Goal: Task Accomplishment & Management: Complete application form

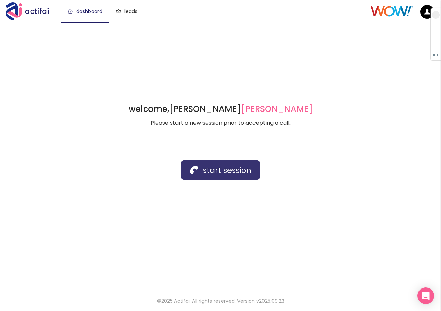
click at [221, 170] on button "start session" at bounding box center [220, 169] width 79 height 19
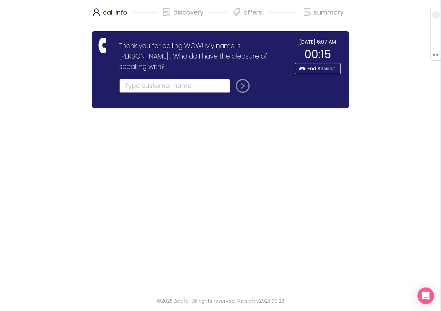
click at [139, 79] on input "text" at bounding box center [174, 86] width 111 height 14
click at [128, 79] on input "text" at bounding box center [174, 86] width 111 height 14
type input "[PERSON_NAME]"
click at [233, 79] on button "submit" at bounding box center [241, 86] width 17 height 14
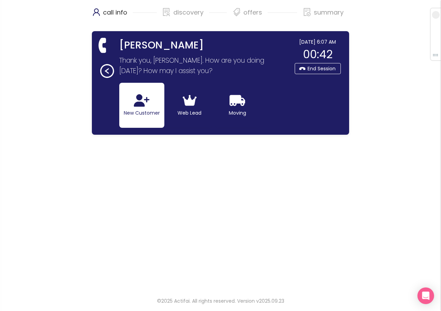
click at [144, 104] on icon "button" at bounding box center [142, 100] width 16 height 12
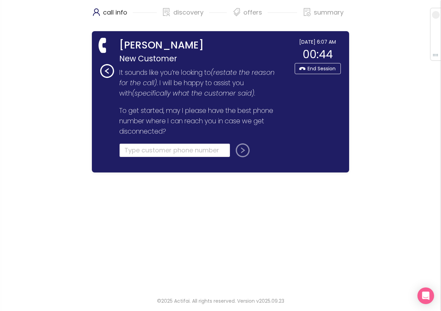
click at [133, 151] on input "tel" at bounding box center [174, 150] width 111 height 14
type input "(068) 341-220"
drag, startPoint x: 199, startPoint y: 147, endPoint x: 52, endPoint y: 141, distance: 146.6
click at [52, 141] on div "call info discovery offers summary [PERSON_NAME] New Customer Thank you for cal…" at bounding box center [220, 144] width 441 height 289
type input "[PHONE_NUMBER]"
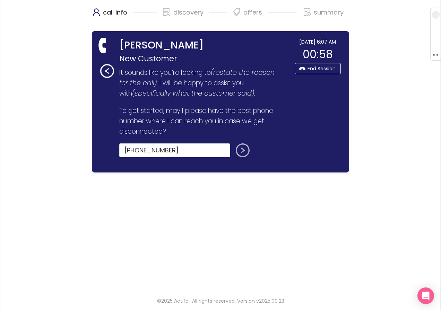
click at [239, 153] on button "submit" at bounding box center [241, 150] width 17 height 14
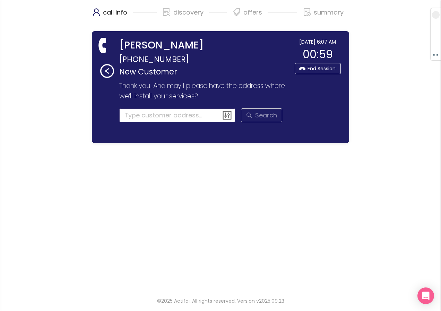
click at [138, 116] on input at bounding box center [177, 115] width 116 height 14
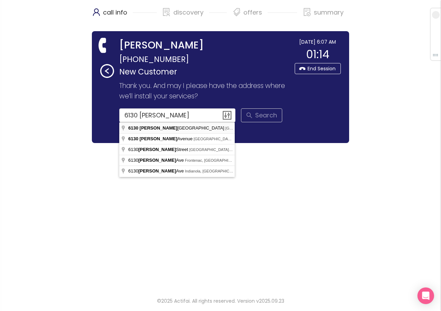
type input "[STREET_ADDRESS][PERSON_NAME]"
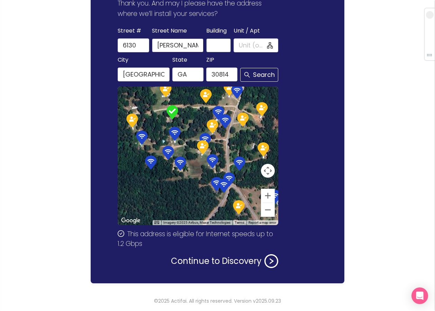
scroll to position [0, 11]
drag, startPoint x: 187, startPoint y: 48, endPoint x: 214, endPoint y: 47, distance: 27.1
click at [214, 47] on div "[GEOGRAPHIC_DATA] Name [PERSON_NAME][GEOGRAPHIC_DATA] / Apt" at bounding box center [197, 39] width 163 height 26
click at [190, 263] on button "Continue to Discovery" at bounding box center [224, 261] width 107 height 14
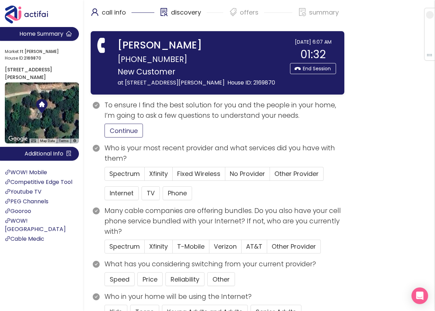
click at [132, 132] on button "Continue" at bounding box center [124, 131] width 38 height 14
click at [239, 170] on span "No Provider" at bounding box center [247, 173] width 35 height 9
click at [225, 176] on input "No Provider" at bounding box center [225, 176] width 0 height 0
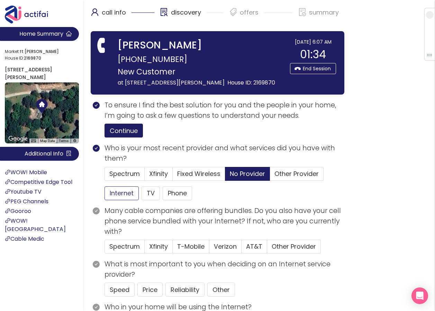
click at [126, 193] on button "Internet" at bounding box center [122, 193] width 34 height 14
click at [154, 193] on button "TV" at bounding box center [151, 193] width 18 height 14
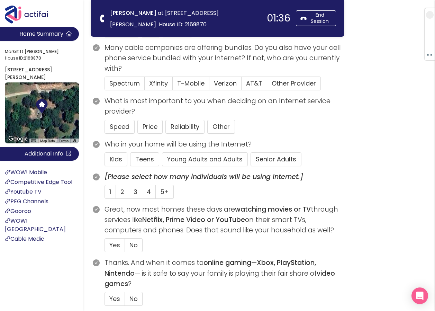
scroll to position [104, 0]
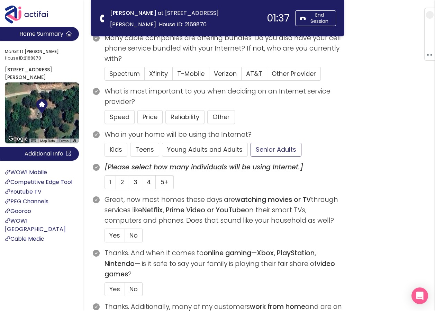
click at [273, 150] on button "Senior Adults" at bounding box center [276, 150] width 51 height 14
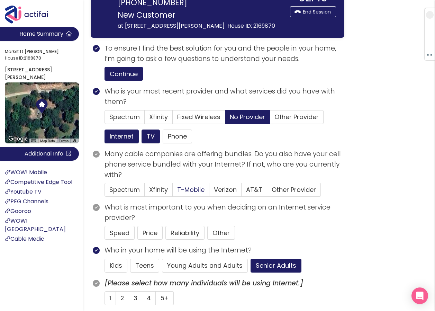
scroll to position [69, 0]
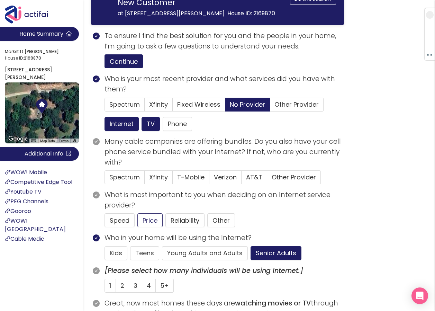
click at [154, 223] on button "Price" at bounding box center [150, 220] width 25 height 14
click at [123, 287] on span "2" at bounding box center [123, 285] width 4 height 9
click at [116, 288] on input "2" at bounding box center [116, 288] width 0 height 0
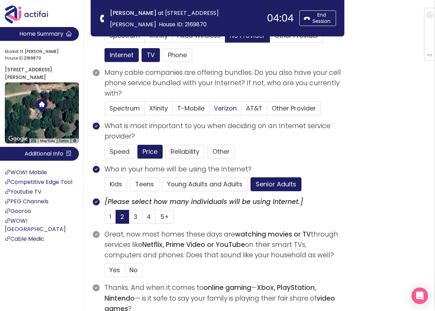
click at [221, 108] on span "Verizon" at bounding box center [225, 108] width 23 height 9
click at [210, 110] on input "Verizon" at bounding box center [210, 110] width 0 height 0
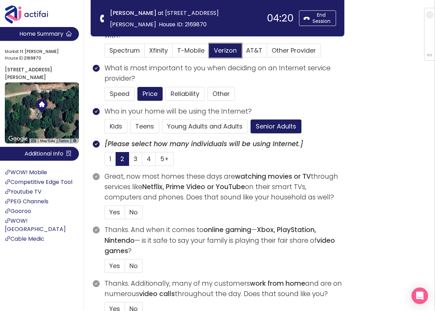
scroll to position [139, 0]
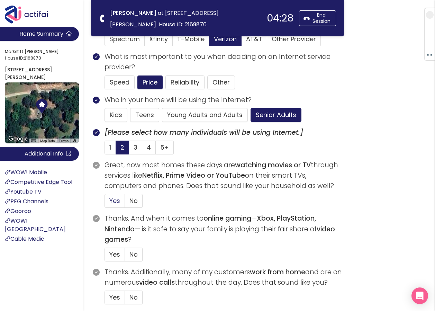
click at [115, 199] on span "Yes" at bounding box center [114, 200] width 11 height 9
click at [105, 203] on input "Yes" at bounding box center [105, 203] width 0 height 0
click at [136, 256] on span "No" at bounding box center [134, 254] width 8 height 9
click at [125, 257] on input "No" at bounding box center [125, 257] width 0 height 0
click at [134, 297] on span "No" at bounding box center [134, 297] width 8 height 9
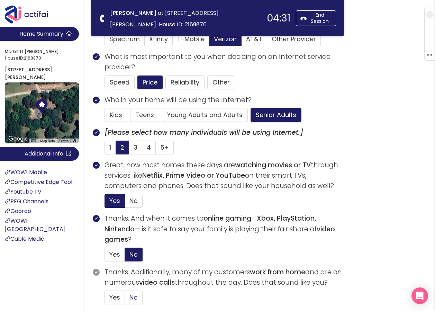
click at [125, 300] on input "No" at bounding box center [125, 300] width 0 height 0
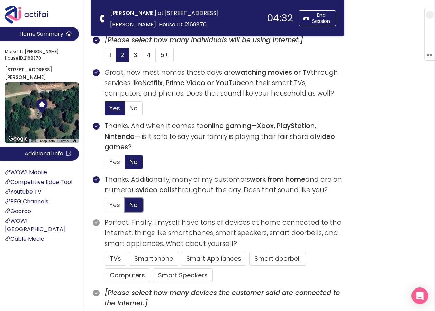
scroll to position [242, 0]
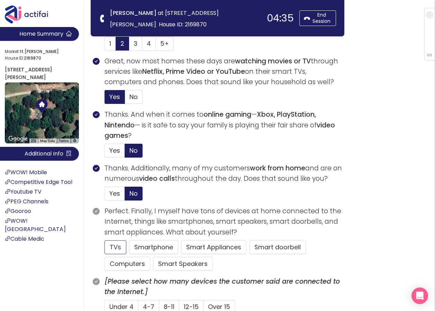
click at [115, 251] on button "TVs" at bounding box center [116, 247] width 22 height 14
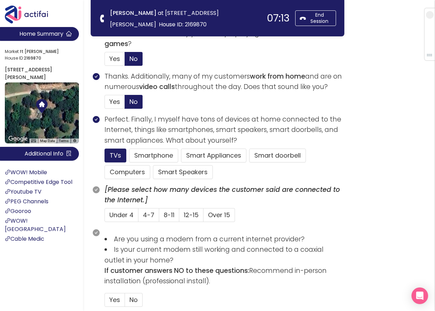
scroll to position [346, 0]
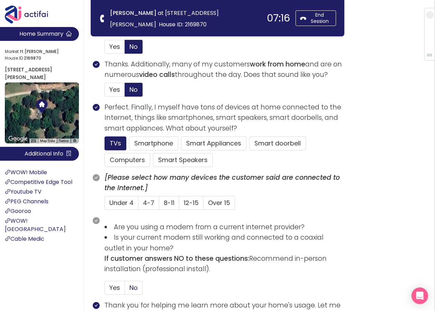
click at [133, 287] on span "No" at bounding box center [134, 287] width 8 height 9
click at [125, 290] on input "No" at bounding box center [125, 290] width 0 height 0
click at [149, 146] on button "Smartphone" at bounding box center [153, 143] width 49 height 14
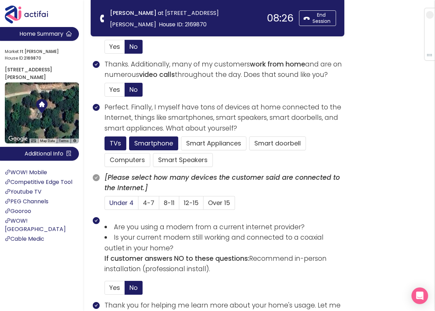
click at [118, 203] on span "Under 4" at bounding box center [121, 202] width 24 height 9
click at [105, 205] on input "Under 4" at bounding box center [105, 205] width 0 height 0
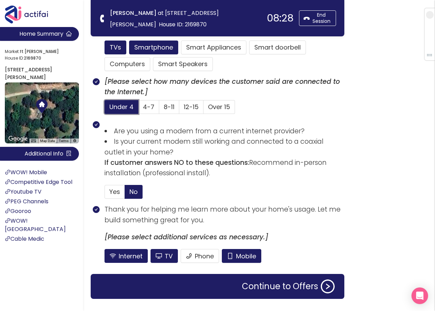
scroll to position [450, 0]
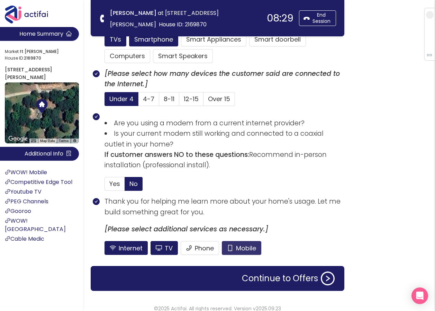
click at [229, 248] on button "Mobile" at bounding box center [241, 248] width 39 height 14
click at [258, 280] on button "Continue to Offers" at bounding box center [288, 279] width 101 height 14
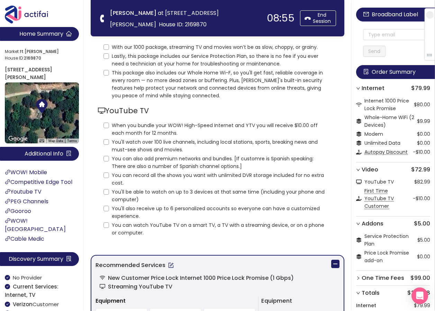
scroll to position [0, 0]
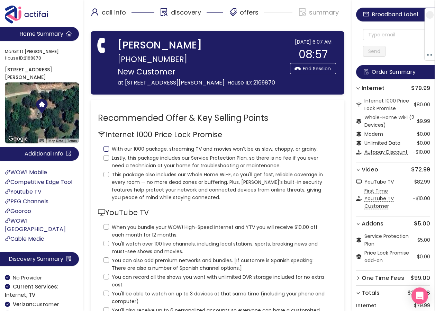
click at [106, 148] on input "With our 1000 package, streaming TV and movies won’t be as slow, choppy, or gra…" at bounding box center [107, 149] width 6 height 6
checkbox input "true"
click at [106, 158] on input "Lastly, this package includes our Service Protection Plan, so there is no fee i…" at bounding box center [107, 158] width 6 height 6
checkbox input "true"
click at [106, 176] on input "This package also includes our Whole Home Wi-F, so you'll get fast, reliable co…" at bounding box center [107, 175] width 6 height 6
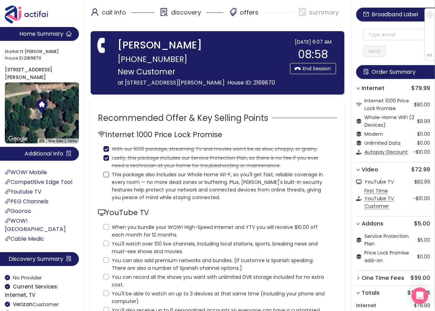
checkbox input "true"
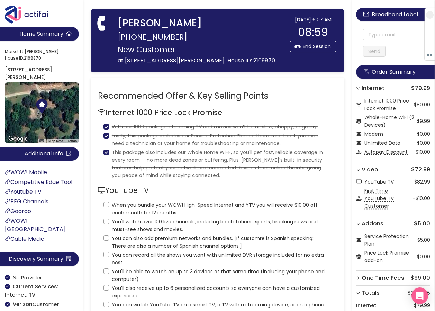
scroll to position [35, 0]
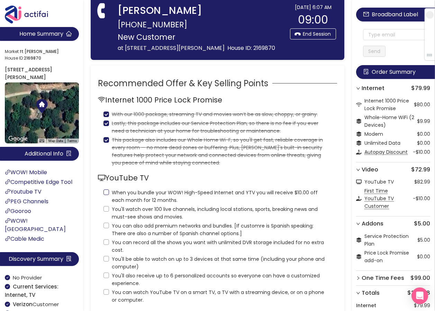
click at [107, 195] on label "When you bundle your WOW! High-Speed Internet and YTV you will receive $10.00 o…" at bounding box center [218, 195] width 228 height 17
click at [107, 195] on input "When you bundle your WOW! High-Speed Internet and YTV you will receive $10.00 o…" at bounding box center [107, 192] width 6 height 6
checkbox input "true"
click at [106, 208] on input "You'll watch over 100 live channels, including local stations, sports, breaking…" at bounding box center [107, 209] width 6 height 6
checkbox input "true"
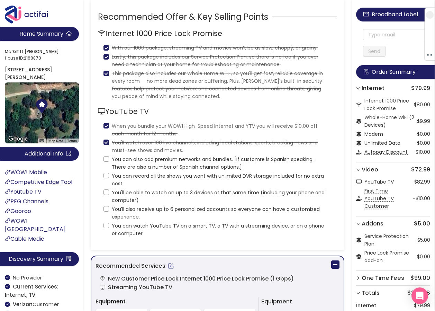
scroll to position [104, 0]
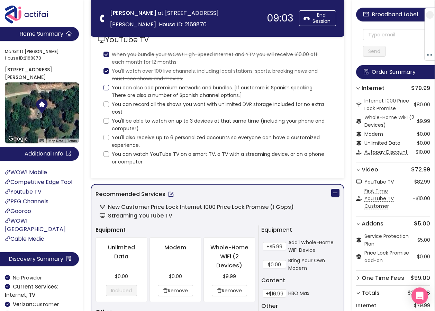
click at [108, 87] on input "You can also add premium networks and bundles. [If customre is Spanish speaking…" at bounding box center [107, 88] width 6 height 6
checkbox input "true"
click at [107, 106] on input "You can record all the shows you want with unlimited DVR storage included for n…" at bounding box center [107, 104] width 6 height 6
checkbox input "true"
click at [105, 121] on input "You'll be able to watch on up to 3 devices at that same time (including your ph…" at bounding box center [107, 121] width 6 height 6
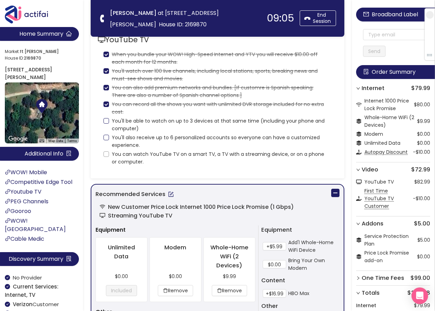
checkbox input "true"
click at [107, 138] on input "You'll also receive up to 6 personalized accounts so everyone can have a custom…" at bounding box center [107, 138] width 6 height 6
checkbox input "true"
click at [107, 156] on input "You can watch YouTube TV on a smart TV, a TV with a streaming device, or on a p…" at bounding box center [107, 154] width 6 height 6
checkbox input "true"
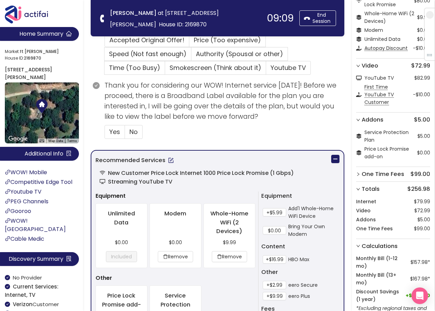
scroll to position [346, 0]
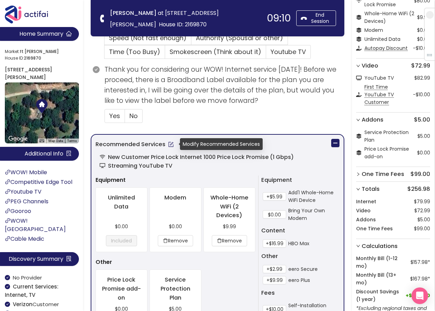
click at [172, 148] on button "button" at bounding box center [171, 144] width 11 height 11
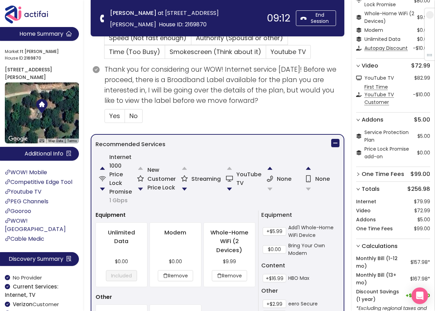
drag, startPoint x: 141, startPoint y: 190, endPoint x: 184, endPoint y: 189, distance: 43.0
click at [141, 190] on button "button" at bounding box center [141, 189] width 14 height 14
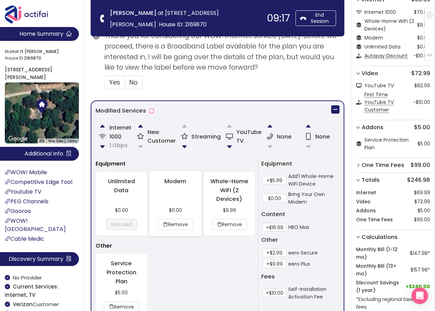
scroll to position [424, 0]
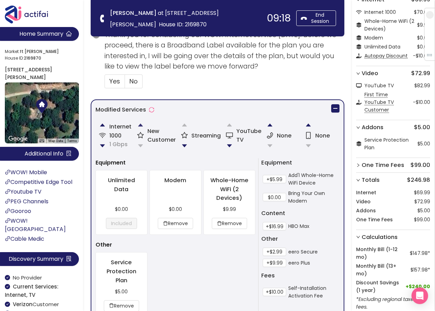
click at [144, 125] on button "button" at bounding box center [141, 125] width 14 height 14
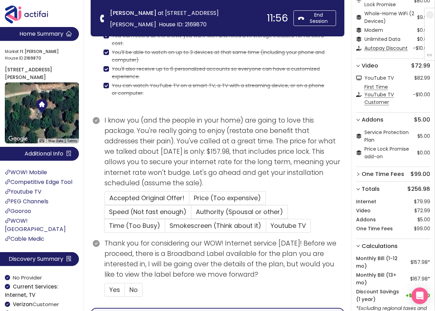
scroll to position [173, 0]
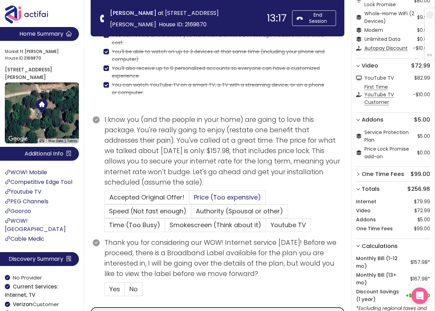
click at [202, 197] on span "Price (Too expensive)" at bounding box center [227, 197] width 67 height 9
click at [189, 199] on input "Price (Too expensive)" at bounding box center [189, 199] width 0 height 0
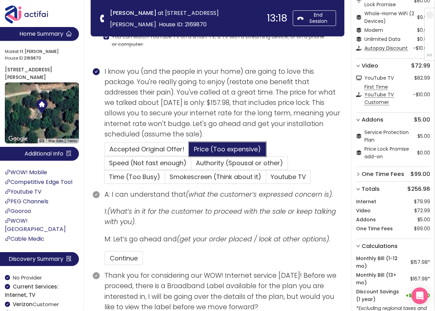
scroll to position [242, 0]
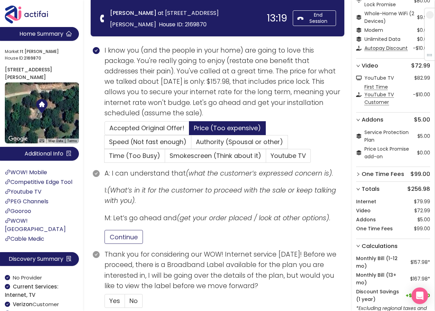
click at [122, 234] on button "Continue" at bounding box center [124, 237] width 38 height 14
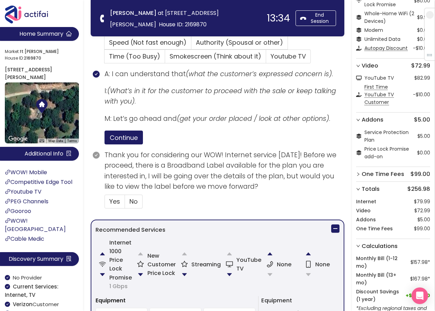
scroll to position [416, 0]
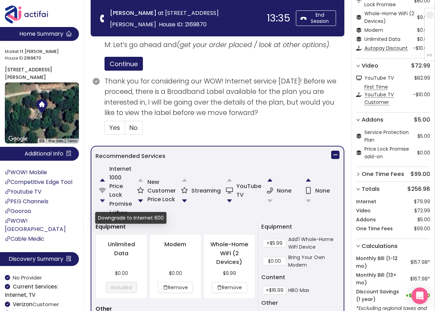
click at [103, 198] on button "button" at bounding box center [103, 201] width 14 height 14
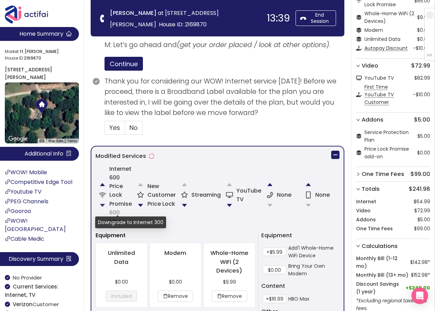
click at [102, 204] on button "button" at bounding box center [103, 205] width 14 height 14
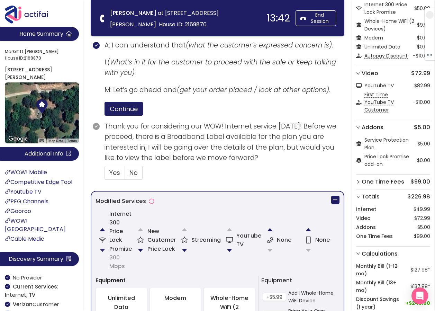
scroll to position [381, 0]
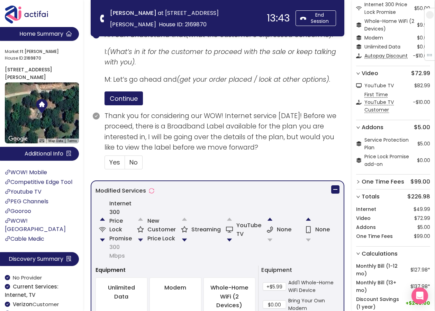
click at [142, 238] on button "button" at bounding box center [141, 240] width 14 height 14
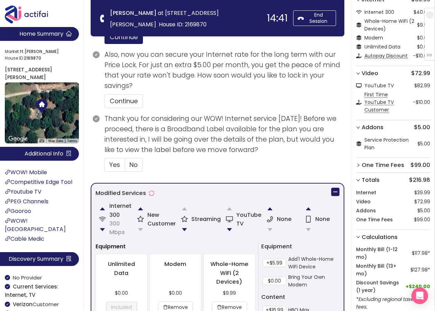
scroll to position [429, 0]
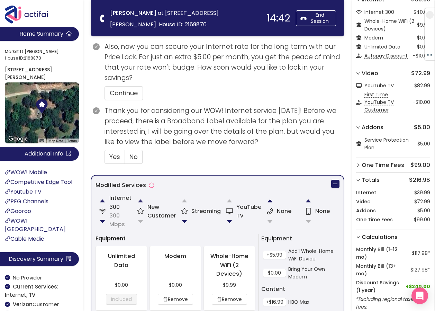
click at [143, 202] on button "button" at bounding box center [141, 201] width 14 height 14
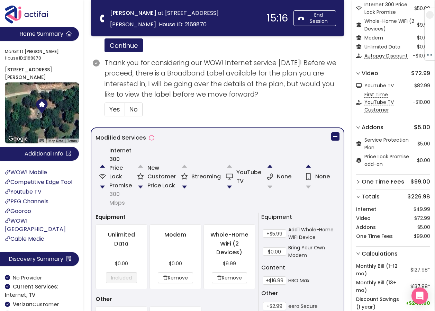
scroll to position [450, 0]
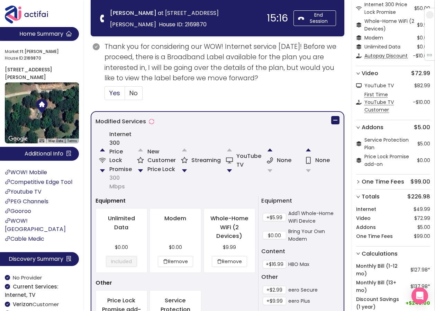
click at [111, 96] on span "Yes" at bounding box center [114, 93] width 11 height 9
click at [105, 95] on input "Yes" at bounding box center [105, 95] width 0 height 0
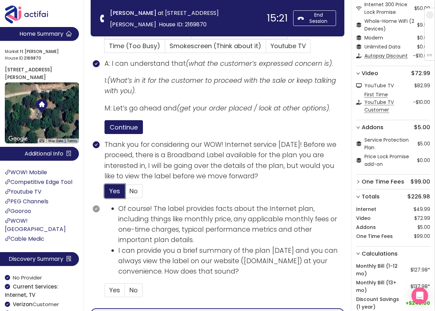
scroll to position [416, 0]
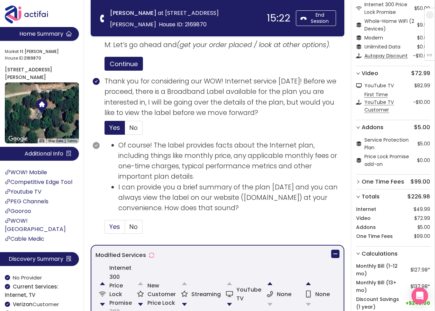
click at [117, 233] on label "Yes" at bounding box center [115, 227] width 20 height 14
click at [105, 229] on input "Yes" at bounding box center [105, 229] width 0 height 0
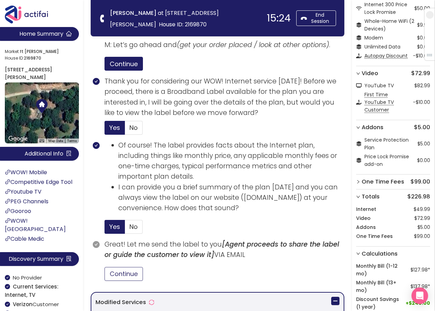
click at [128, 274] on button "Continue" at bounding box center [124, 274] width 38 height 14
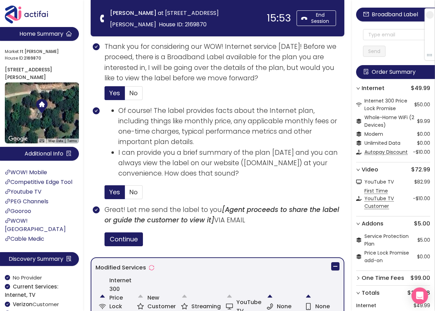
scroll to position [485, 0]
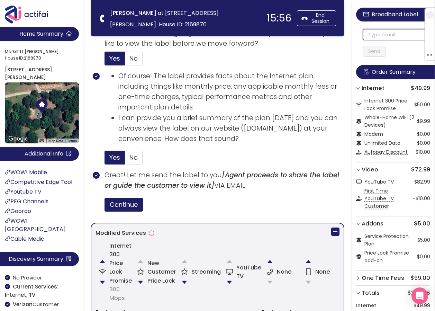
click at [375, 35] on input "text" at bounding box center [396, 34] width 67 height 11
drag, startPoint x: 407, startPoint y: 33, endPoint x: 361, endPoint y: 34, distance: 45.7
click at [361, 34] on div "Broadband Label [EMAIL_ADDRESS][DOMAIN_NAME] Send Order Summary Internet $49.99…" at bounding box center [393, 235] width 83 height 470
click at [373, 35] on input "[EMAIL_ADDRESS][DOMAIN_NAME]" at bounding box center [396, 34] width 67 height 11
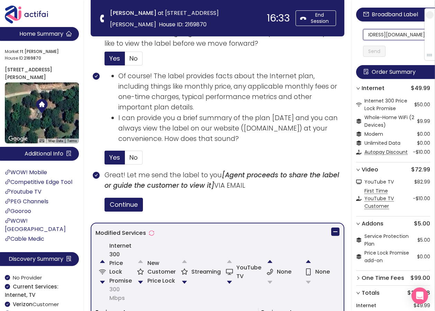
scroll to position [0, 41]
drag, startPoint x: 373, startPoint y: 35, endPoint x: 424, endPoint y: 40, distance: 51.5
click at [170, 30] on section "Home Summary Market: ft [PERSON_NAME][GEOGRAPHIC_DATA] ID: 2169870 [STREET_ADDR…" at bounding box center [217, 100] width 435 height 1170
type input "[EMAIL_ADDRESS][DOMAIN_NAME]"
click at [385, 51] on button "Send" at bounding box center [374, 51] width 23 height 11
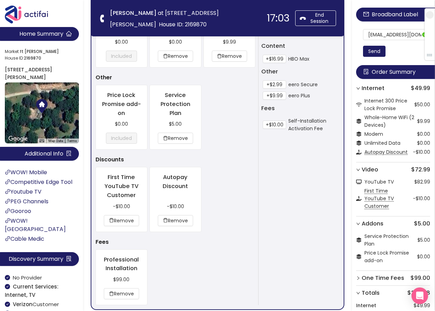
scroll to position [831, 0]
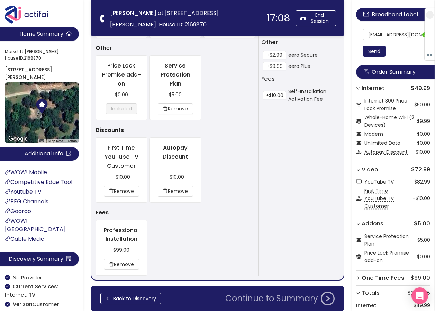
click at [237, 297] on button "Continue to Summary" at bounding box center [280, 299] width 118 height 14
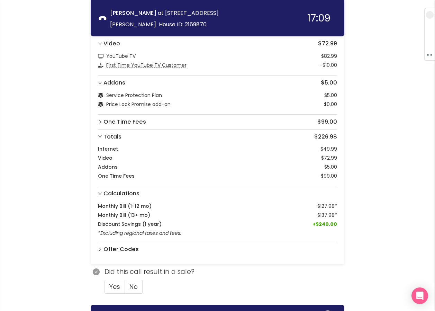
scroll to position [136, 0]
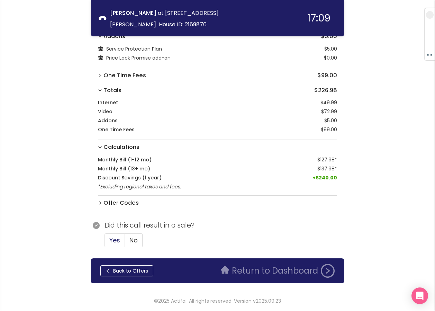
click at [114, 241] on span "Yes" at bounding box center [114, 240] width 11 height 9
click at [105, 242] on input "Yes" at bounding box center [105, 242] width 0 height 0
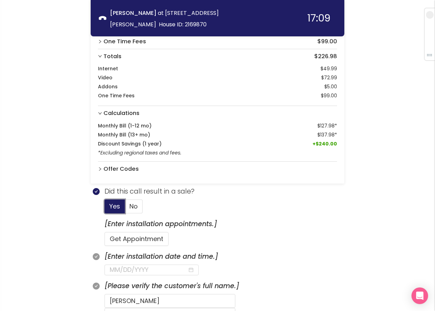
scroll to position [240, 0]
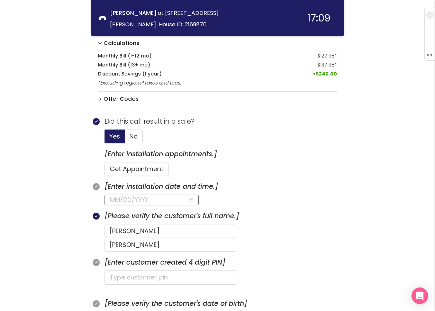
click at [164, 200] on input at bounding box center [149, 200] width 78 height 10
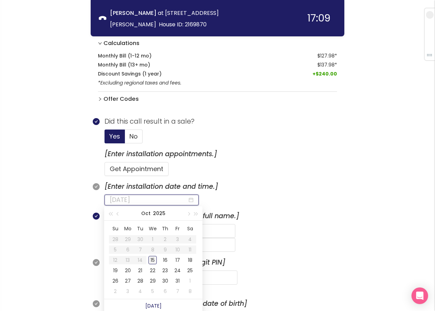
click at [152, 260] on div "15" at bounding box center [153, 260] width 8 height 8
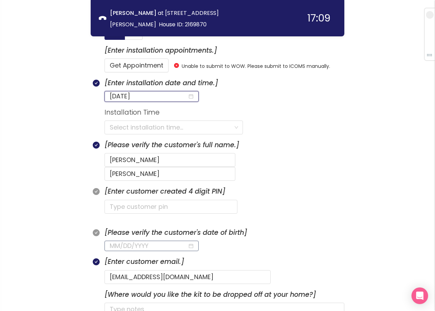
scroll to position [344, 0]
click at [119, 130] on input "search" at bounding box center [171, 127] width 123 height 13
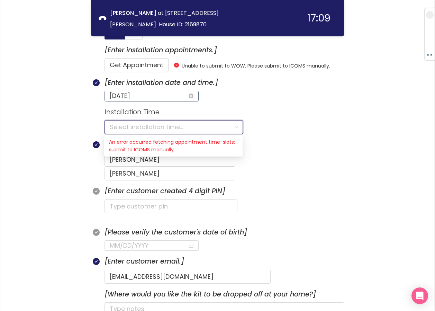
click at [152, 97] on input "[DATE]" at bounding box center [149, 96] width 78 height 10
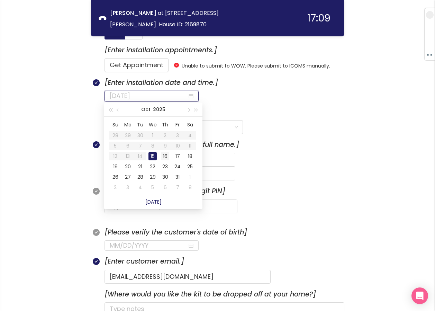
type input "[DATE]"
click at [163, 156] on div "16" at bounding box center [165, 156] width 8 height 8
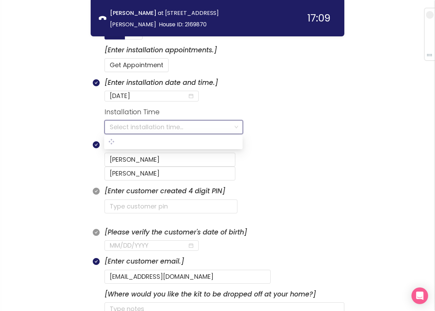
click at [136, 130] on input "search" at bounding box center [171, 127] width 123 height 13
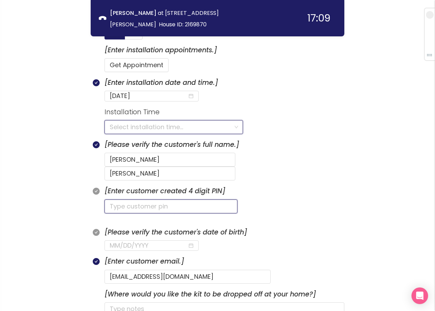
click at [112, 199] on input "text" at bounding box center [171, 206] width 133 height 14
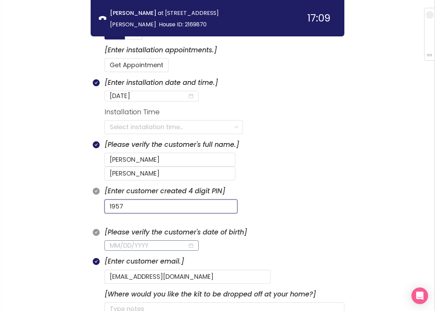
type input "1957"
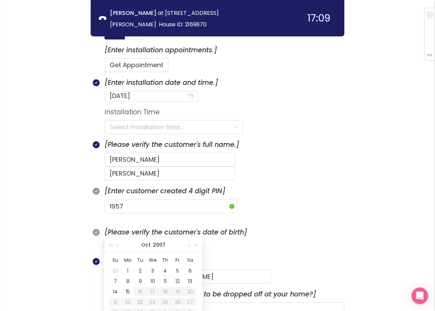
click at [121, 241] on input at bounding box center [149, 246] width 78 height 10
click at [143, 291] on div "15" at bounding box center [140, 291] width 8 height 8
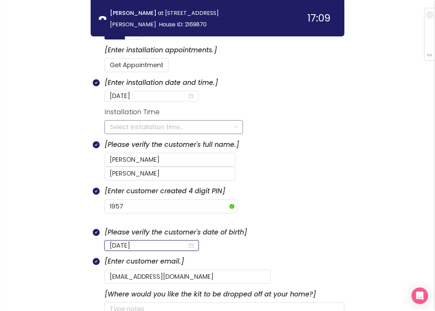
type input "[DATE]"
click at [145, 132] on input "search" at bounding box center [171, 127] width 123 height 13
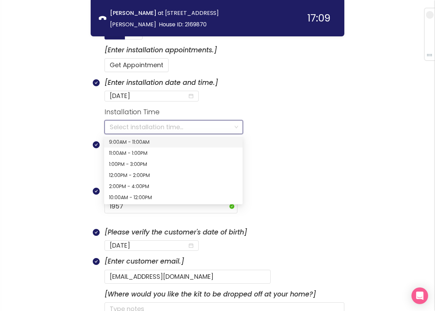
click at [125, 142] on div "9:00AM - 11:00AM" at bounding box center [173, 142] width 129 height 8
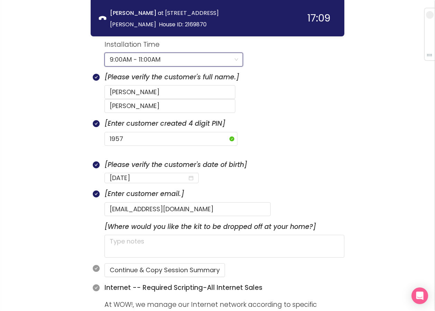
scroll to position [413, 0]
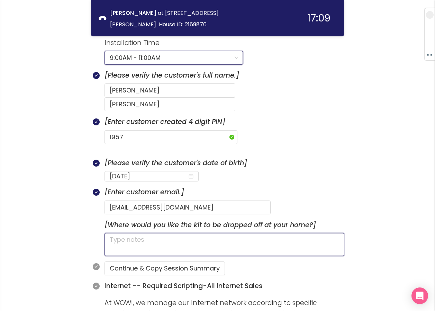
click at [153, 233] on textarea at bounding box center [225, 244] width 240 height 23
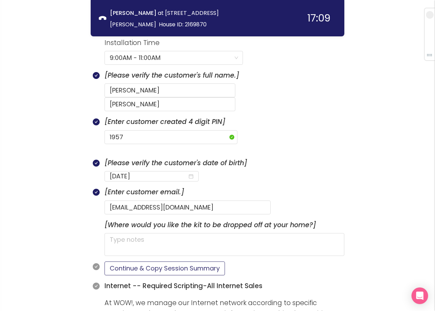
click at [154, 261] on button "Continue & Copy Session Summary" at bounding box center [165, 268] width 121 height 14
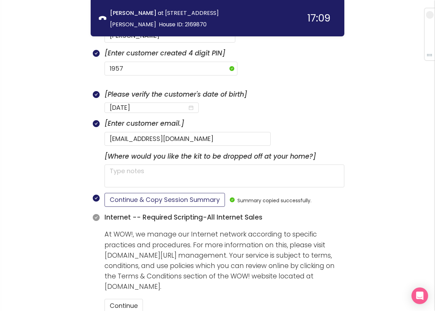
scroll to position [482, 0]
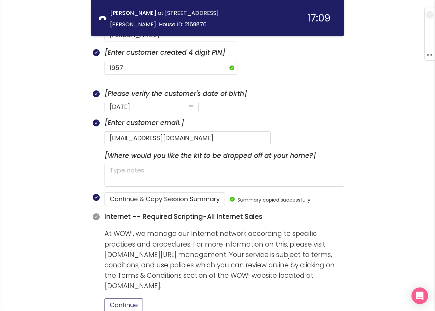
drag, startPoint x: 120, startPoint y: 290, endPoint x: 231, endPoint y: 280, distance: 111.3
click at [121, 298] on button "Continue" at bounding box center [124, 305] width 38 height 14
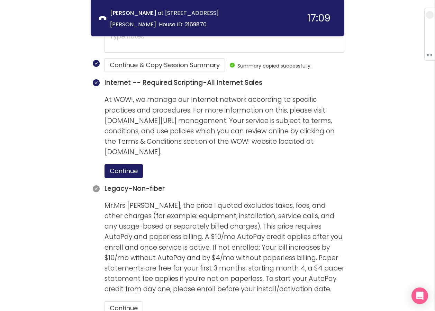
scroll to position [725, 0]
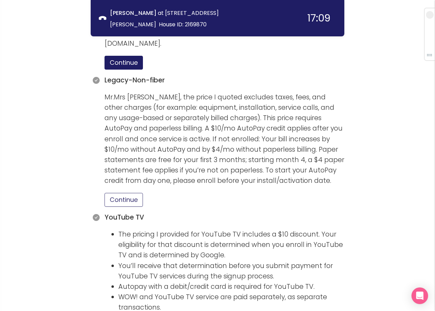
click at [135, 193] on button "Continue" at bounding box center [124, 200] width 38 height 14
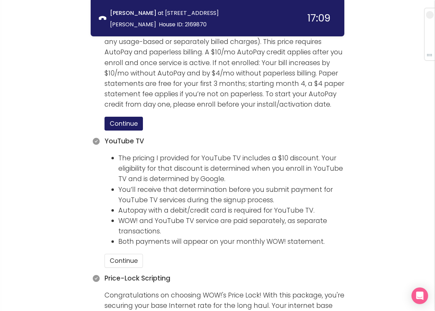
scroll to position [828, 0]
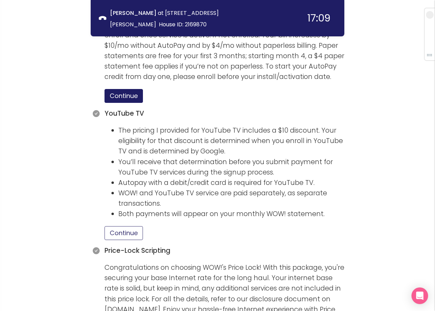
click at [121, 226] on button "Continue" at bounding box center [124, 233] width 38 height 14
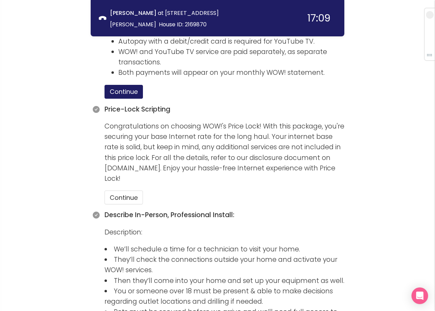
scroll to position [1002, 0]
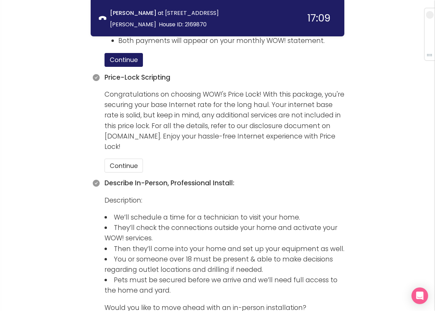
click at [139, 159] on section "Price-Lock Scripting Congratulations on choosing WOW!'s Price Lock! With this p…" at bounding box center [225, 125] width 240 height 106
click at [137, 159] on button "Continue" at bounding box center [124, 166] width 38 height 14
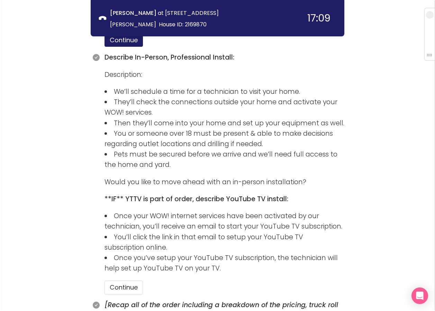
scroll to position [1140, 0]
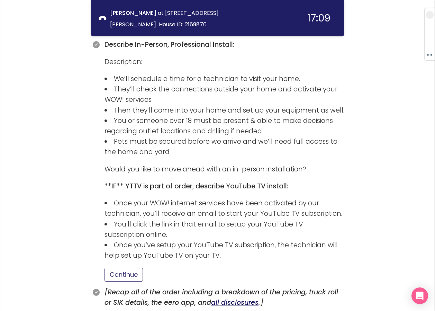
click at [119, 268] on button "Continue" at bounding box center [124, 275] width 38 height 14
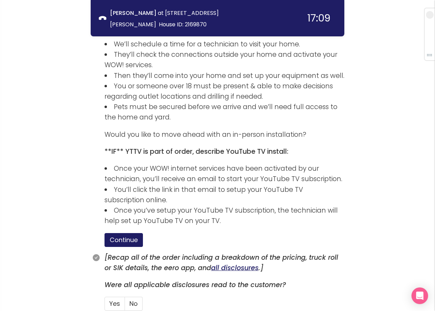
scroll to position [1209, 0]
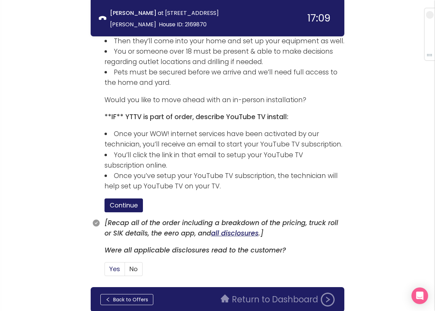
drag, startPoint x: 109, startPoint y: 254, endPoint x: 113, endPoint y: 252, distance: 4.8
click at [110, 265] on span "Yes" at bounding box center [114, 269] width 11 height 9
click at [105, 271] on input "Yes" at bounding box center [105, 271] width 0 height 0
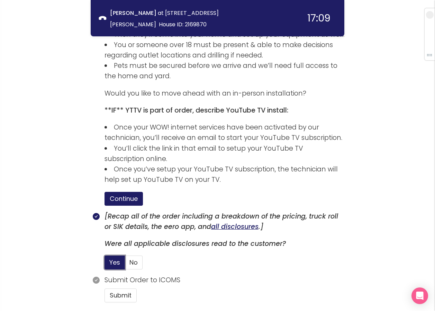
scroll to position [1257, 0]
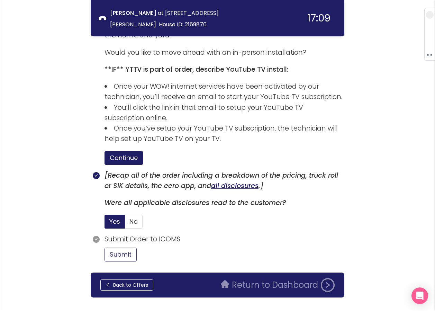
click at [115, 248] on button "Submit" at bounding box center [121, 255] width 32 height 14
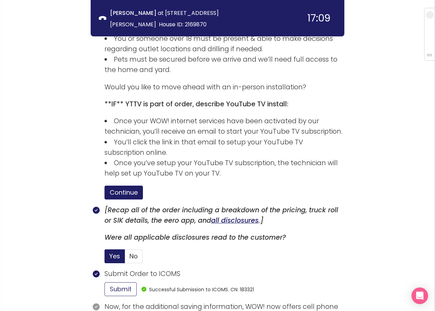
scroll to position [1321, 0]
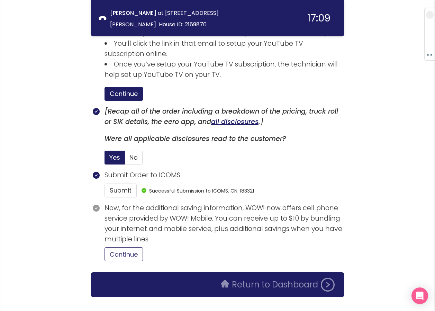
click at [123, 247] on button "Continue" at bounding box center [124, 254] width 38 height 14
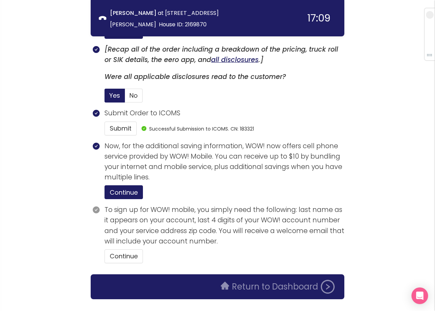
scroll to position [1385, 0]
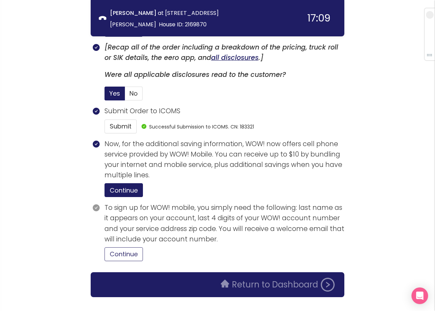
click at [130, 247] on button "Continue" at bounding box center [124, 254] width 38 height 14
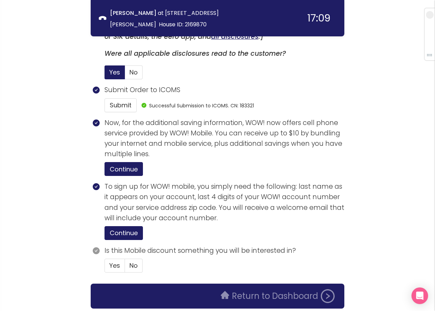
scroll to position [1418, 0]
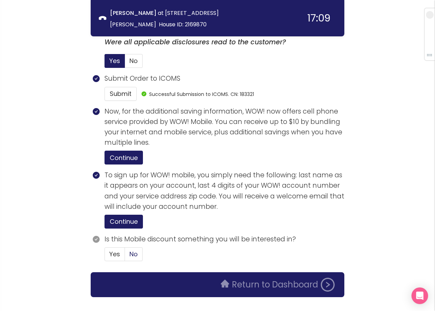
click at [135, 250] on span "No" at bounding box center [134, 254] width 8 height 9
click at [125, 256] on input "No" at bounding box center [125, 256] width 0 height 0
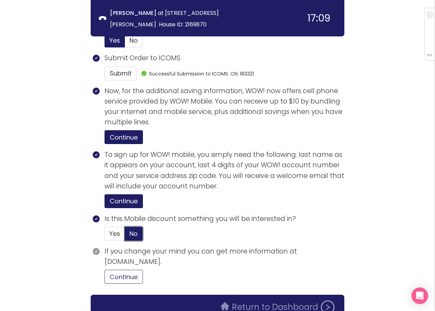
scroll to position [1461, 0]
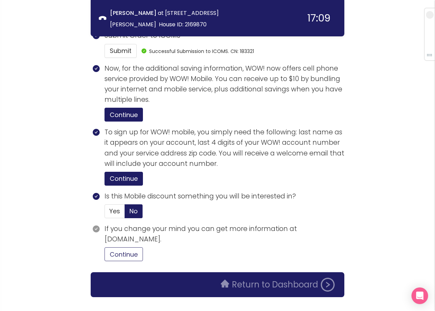
click at [125, 247] on button "Continue" at bounding box center [124, 254] width 38 height 14
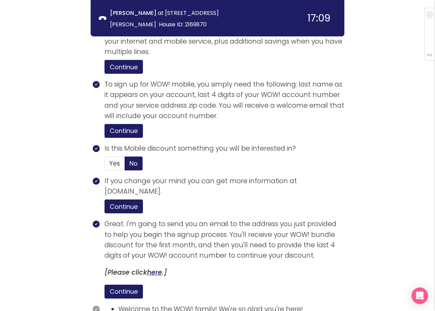
scroll to position [1593, 0]
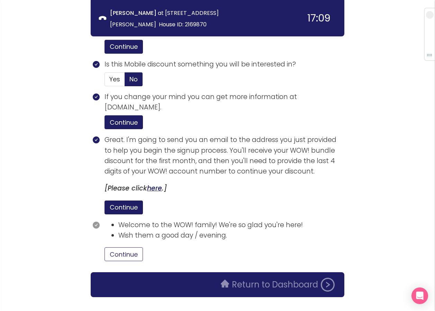
click at [124, 247] on button "Continue" at bounding box center [124, 254] width 38 height 14
click at [275, 278] on button "Return to Dashboard" at bounding box center [278, 285] width 122 height 14
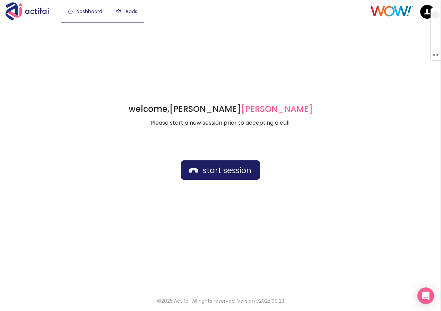
click at [130, 10] on link "leads" at bounding box center [126, 11] width 21 height 7
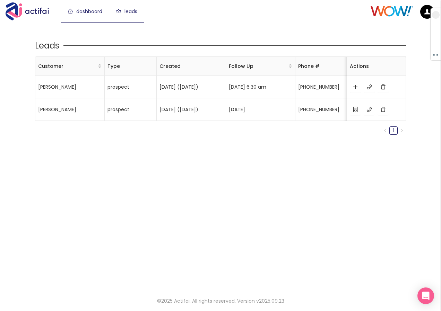
click at [87, 14] on link "dashboard" at bounding box center [85, 11] width 34 height 7
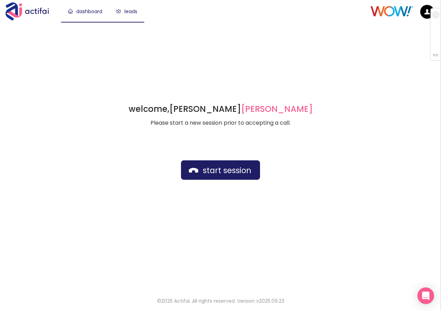
click at [135, 12] on link "leads" at bounding box center [126, 11] width 21 height 7
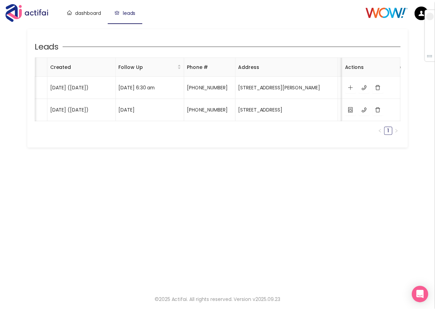
scroll to position [0, 112]
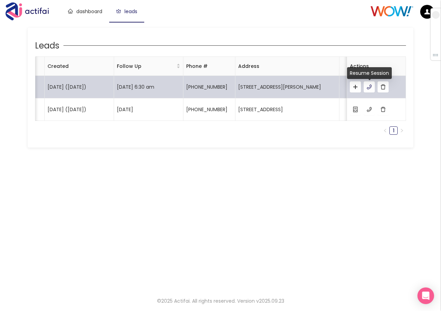
click at [369, 90] on button "button" at bounding box center [368, 86] width 11 height 11
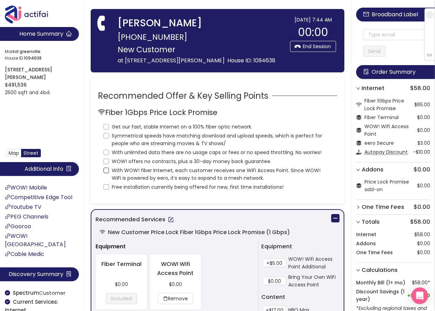
scroll to position [35, 0]
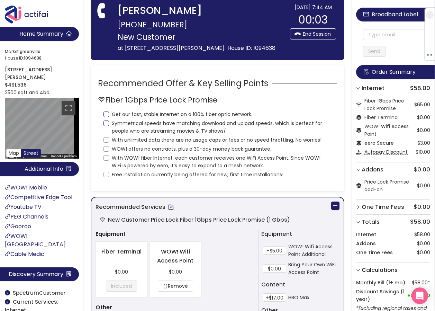
drag, startPoint x: 104, startPoint y: 125, endPoint x: 105, endPoint y: 128, distance: 3.5
click at [105, 117] on input "Get our fast, stable Internet on a 100% fiber optic network." at bounding box center [107, 115] width 6 height 6
checkbox input "true"
drag, startPoint x: 106, startPoint y: 132, endPoint x: 108, endPoint y: 143, distance: 11.3
click at [106, 126] on input "Symmetrical speeds have matching download and upload speeds, which is perfect f…" at bounding box center [107, 124] width 6 height 6
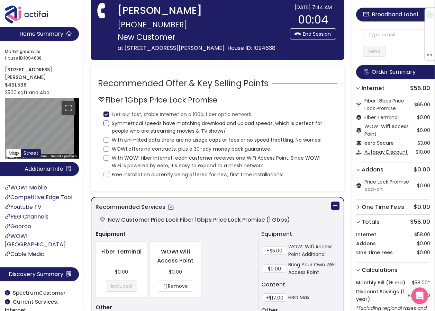
checkbox input "true"
click at [108, 143] on input "With unlimited data there are no usage caps or fees or no speed throttling. No …" at bounding box center [107, 140] width 6 height 6
checkbox input "true"
click at [105, 152] on input "WOW! offers no contracts, plus a 30-day money back guarantee." at bounding box center [107, 149] width 6 height 6
checkbox input "true"
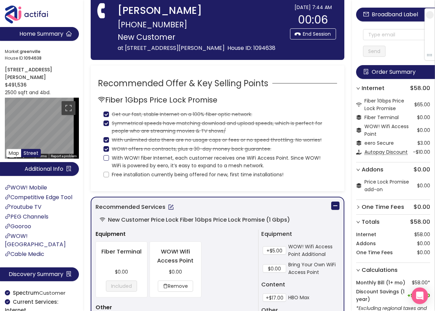
click at [105, 161] on input "With WOW! fiber Internet, each customer receives one WiFi Access Point. Since W…" at bounding box center [107, 158] width 6 height 6
checkbox input "true"
click at [105, 177] on input "Free installation currently being offered for new, first time installations!" at bounding box center [107, 175] width 6 height 6
checkbox input "true"
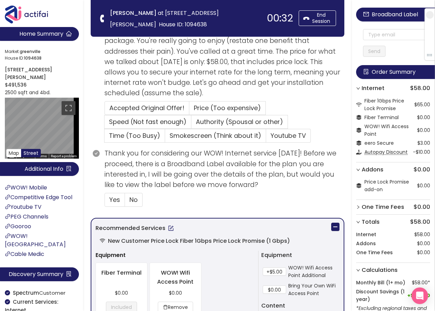
scroll to position [139, 0]
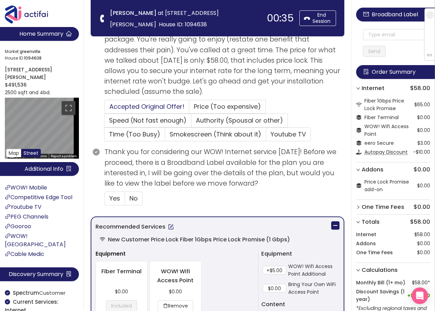
click at [148, 107] on span "Accepted Original Offer!" at bounding box center [146, 106] width 75 height 9
click at [105, 109] on input "Accepted Original Offer!" at bounding box center [105, 109] width 0 height 0
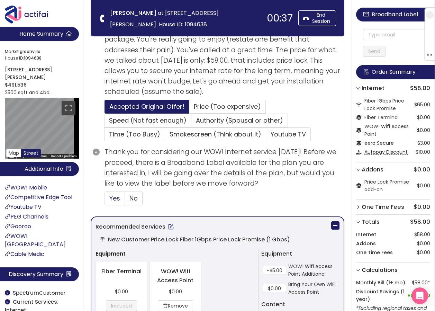
drag, startPoint x: 106, startPoint y: 199, endPoint x: 109, endPoint y: 198, distance: 3.6
click at [108, 199] on label "Yes" at bounding box center [115, 199] width 20 height 14
click at [105, 201] on input "Yes" at bounding box center [105, 201] width 0 height 0
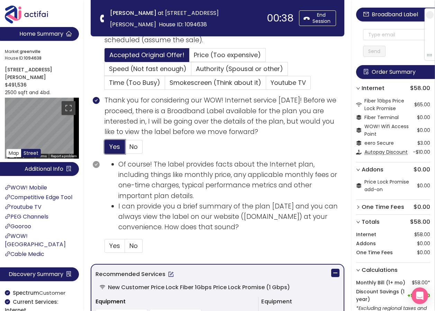
scroll to position [208, 0]
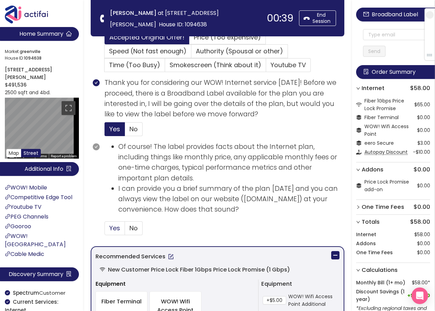
click at [110, 229] on label "Yes" at bounding box center [115, 228] width 20 height 14
click at [105, 230] on input "Yes" at bounding box center [105, 230] width 0 height 0
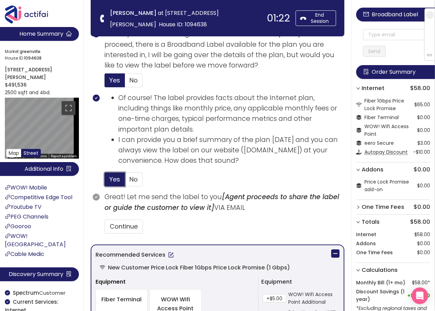
scroll to position [277, 0]
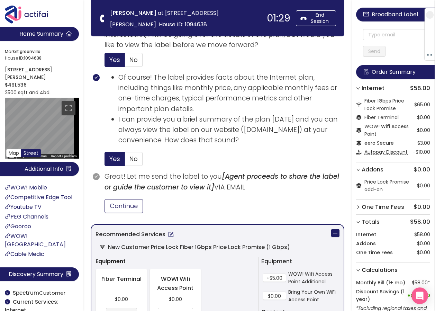
click at [120, 207] on button "Continue" at bounding box center [124, 206] width 38 height 14
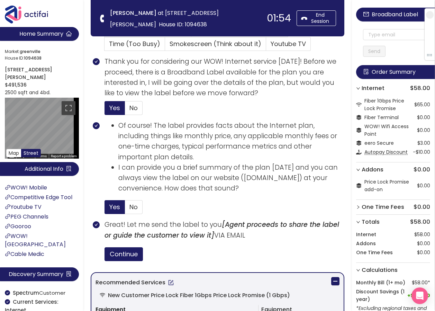
scroll to position [242, 0]
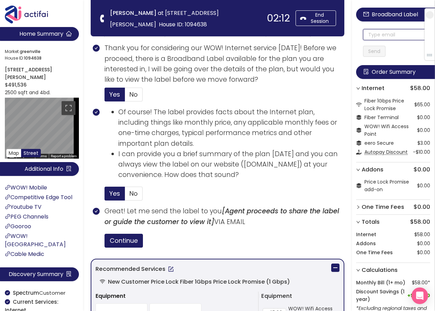
click at [380, 34] on input "text" at bounding box center [396, 34] width 67 height 11
drag, startPoint x: 398, startPoint y: 37, endPoint x: 355, endPoint y: 34, distance: 43.0
click at [356, 34] on aside "Broadband Label [EMAIL_ADDRESS][DOMAIN_NAME] Send Order Summary Internet $58.00…" at bounding box center [393, 155] width 83 height 311
click at [373, 34] on input "[EMAIL_ADDRESS][DOMAIN_NAME]" at bounding box center [396, 34] width 67 height 11
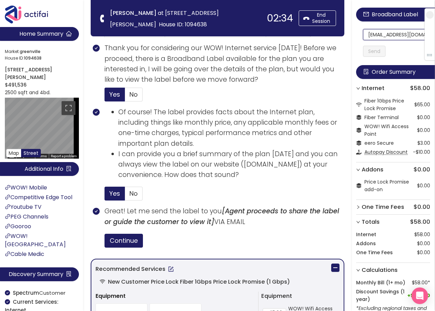
scroll to position [0, 5]
drag, startPoint x: 373, startPoint y: 34, endPoint x: 424, endPoint y: 38, distance: 51.1
click at [172, 28] on section "Home Summary Market: [GEOGRAPHIC_DATA] ID: 1094638 [STREET_ADDRESS][PERSON_NAME…" at bounding box center [217, 214] width 435 height 912
type input "[EMAIL_ADDRESS][DOMAIN_NAME]"
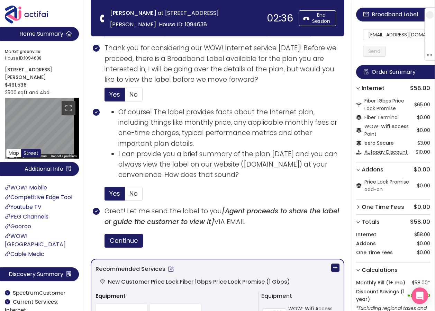
click at [383, 54] on button "Send" at bounding box center [374, 51] width 23 height 11
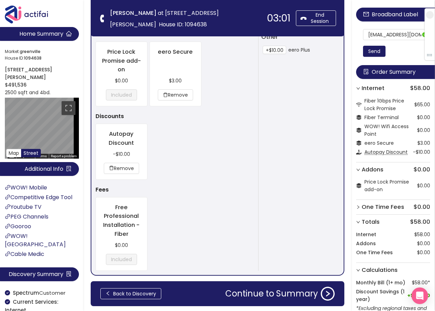
scroll to position [601, 0]
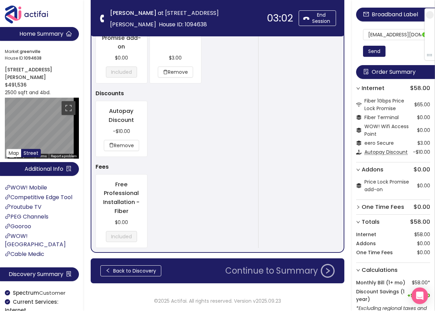
click at [259, 272] on button "Continue to Summary" at bounding box center [280, 271] width 118 height 14
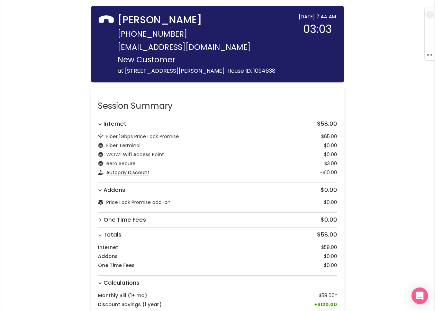
scroll to position [55, 0]
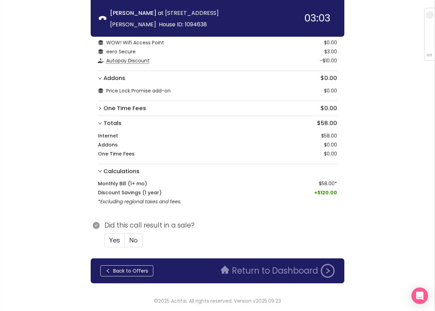
click at [111, 238] on span "Yes" at bounding box center [114, 240] width 11 height 9
click at [105, 242] on input "Yes" at bounding box center [105, 242] width 0 height 0
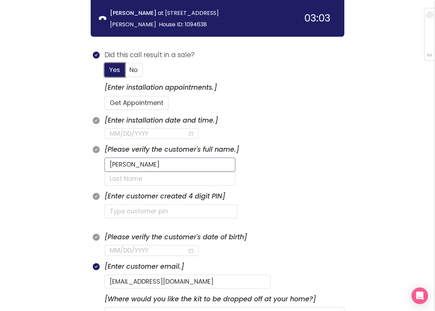
scroll to position [228, 0]
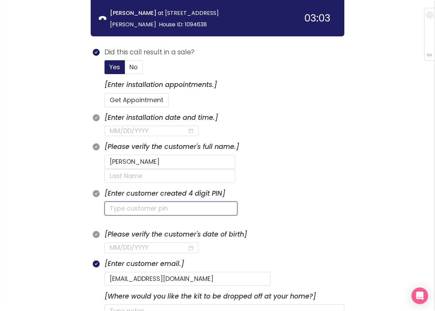
click at [137, 202] on input "text" at bounding box center [171, 209] width 133 height 14
type input "8390"
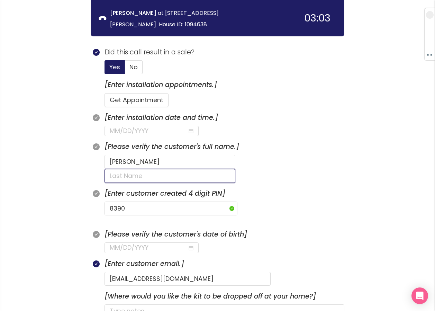
click at [221, 169] on input "text" at bounding box center [170, 176] width 131 height 14
type input "g"
type input "GORSKIRYAN"
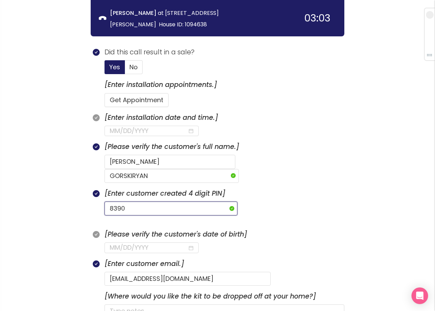
drag, startPoint x: 132, startPoint y: 197, endPoint x: -6, endPoint y: 172, distance: 140.3
type input "1137"
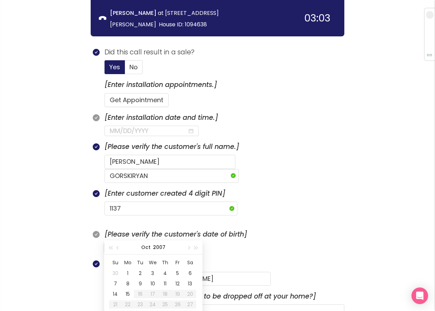
click at [130, 243] on input at bounding box center [149, 248] width 78 height 10
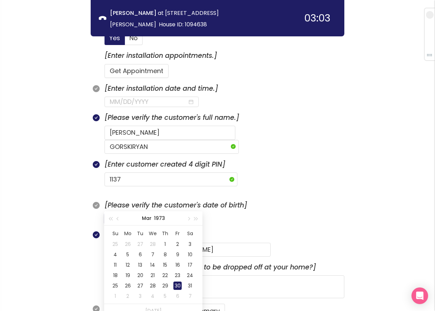
scroll to position [297, 0]
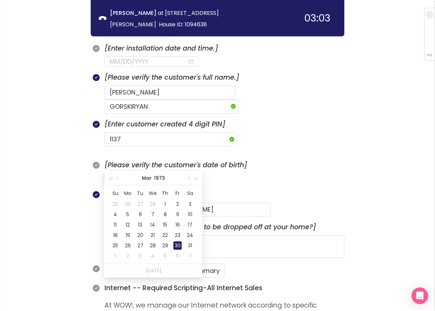
click at [178, 246] on div "30" at bounding box center [178, 245] width 8 height 8
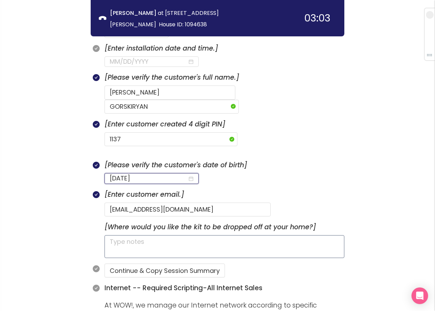
type input "[DATE]"
drag, startPoint x: 132, startPoint y: 229, endPoint x: 181, endPoint y: 177, distance: 72.3
click at [133, 235] on textarea at bounding box center [225, 246] width 240 height 23
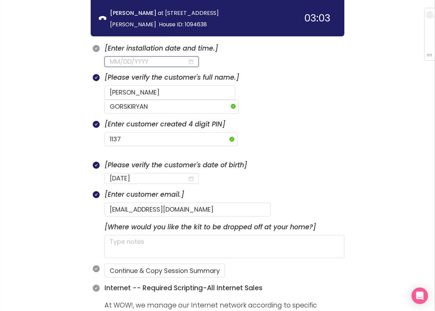
click at [159, 59] on input at bounding box center [149, 62] width 78 height 10
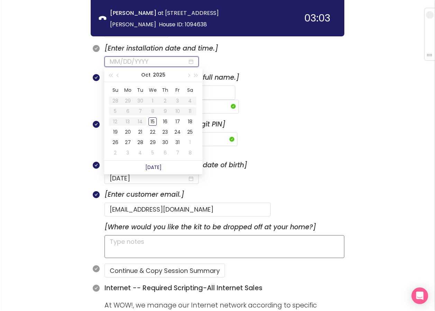
type input "[DATE]"
click at [135, 235] on textarea at bounding box center [225, 246] width 240 height 23
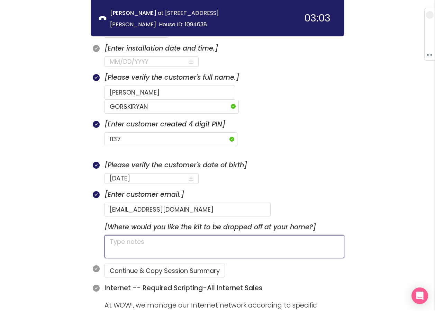
type textarea "H"
type textarea "HA"
type textarea "HAS"
type textarea "HAS P"
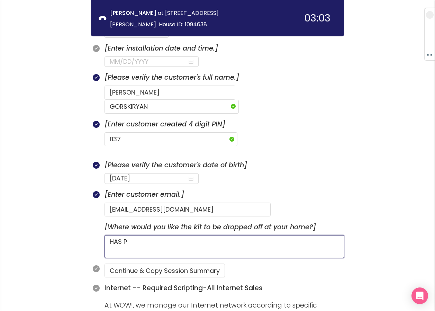
type textarea "HAS PE"
type textarea "HAS PET"
type textarea "HAS PETS"
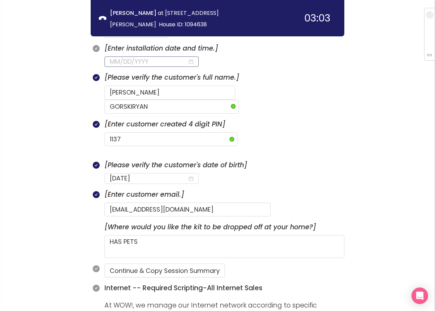
click at [141, 62] on input at bounding box center [149, 62] width 78 height 10
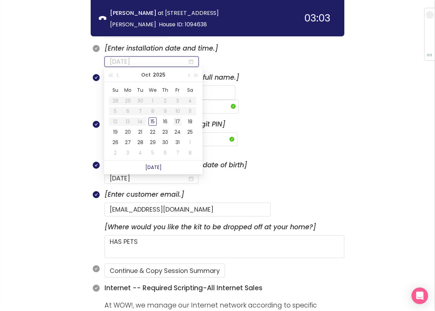
type input "[DATE]"
click at [180, 122] on div "17" at bounding box center [178, 121] width 8 height 8
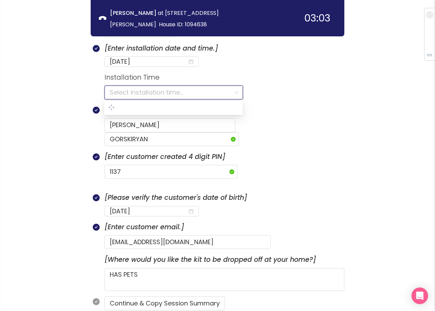
click at [161, 95] on input "search" at bounding box center [171, 92] width 123 height 13
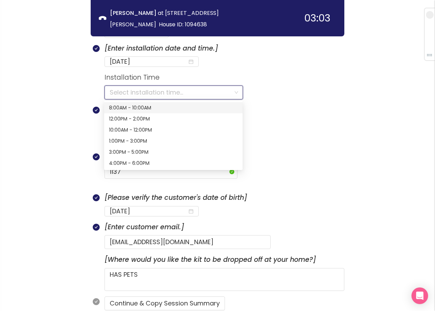
click at [180, 95] on input "search" at bounding box center [171, 92] width 123 height 13
click at [143, 150] on div "3:00PM - 5:00PM" at bounding box center [173, 152] width 129 height 8
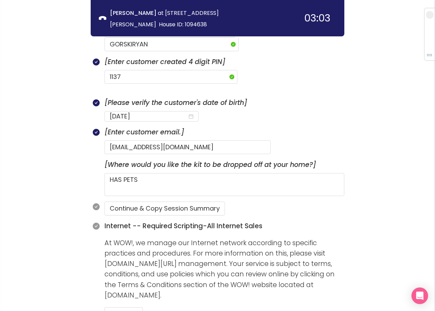
scroll to position [366, 0]
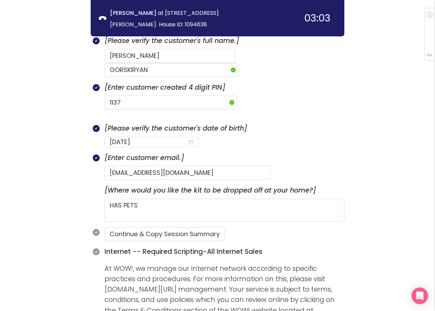
drag, startPoint x: 183, startPoint y: 194, endPoint x: 86, endPoint y: 212, distance: 98.4
click at [86, 212] on div "call info discovery offers summary [PERSON_NAME] at [STREET_ADDRESS][PERSON_NAM…" at bounding box center [217, 316] width 435 height 1364
click at [114, 227] on button "Continue & Copy Session Summary" at bounding box center [165, 234] width 121 height 14
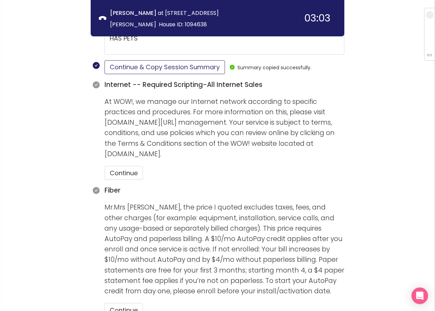
scroll to position [540, 0]
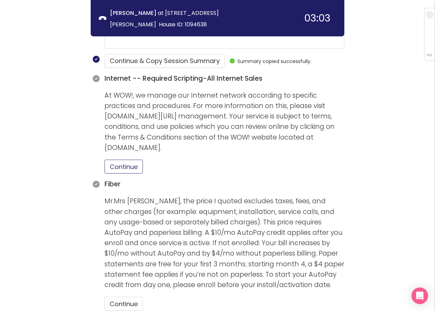
click at [135, 160] on button "Continue" at bounding box center [124, 167] width 38 height 14
click at [122, 297] on button "Continue" at bounding box center [124, 304] width 38 height 14
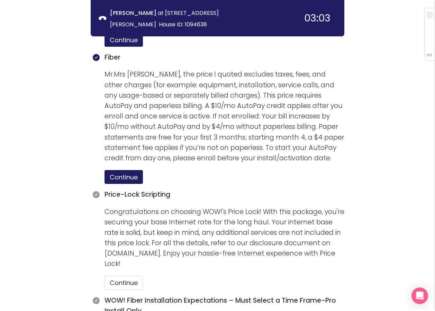
scroll to position [678, 0]
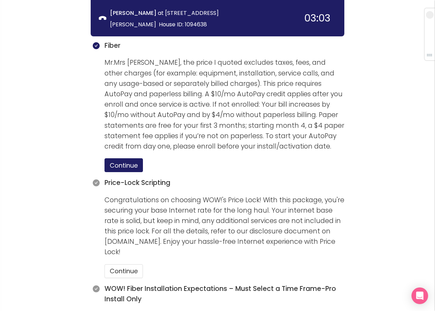
click at [133, 265] on section "Price-Lock Scripting Congratulations on choosing WOW!'s Price Lock! With this p…" at bounding box center [225, 231] width 240 height 106
click at [140, 264] on button "Continue" at bounding box center [124, 271] width 38 height 14
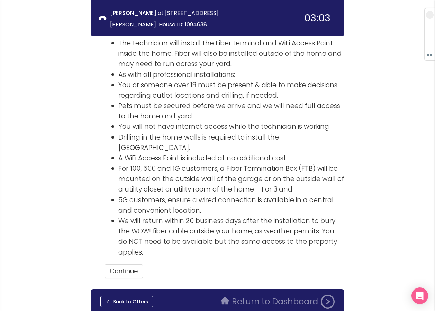
scroll to position [1050, 0]
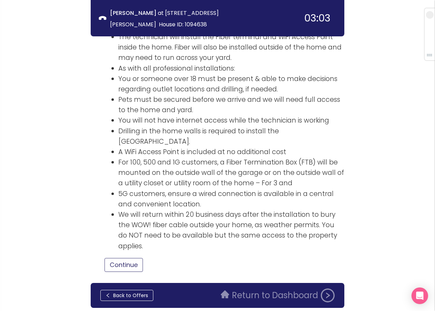
click at [128, 258] on button "Continue" at bounding box center [124, 265] width 38 height 14
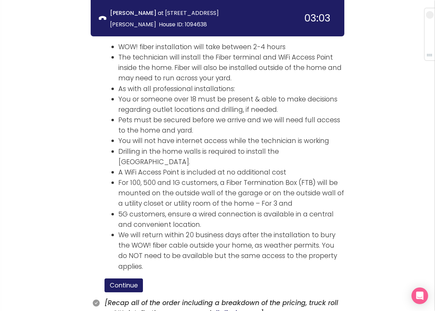
scroll to position [1098, 0]
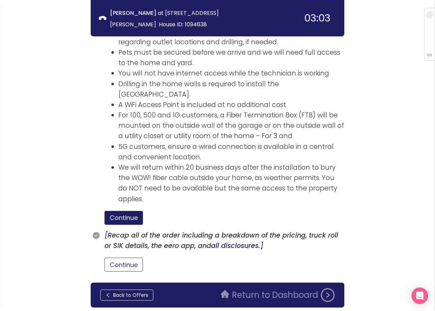
click at [136, 258] on button "Continue" at bounding box center [124, 265] width 38 height 14
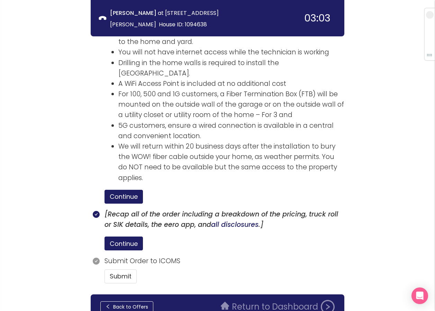
scroll to position [1130, 0]
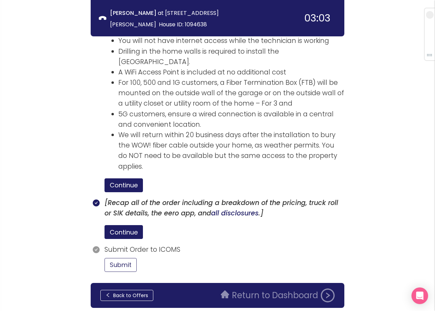
click at [129, 258] on button "Submit" at bounding box center [121, 265] width 32 height 14
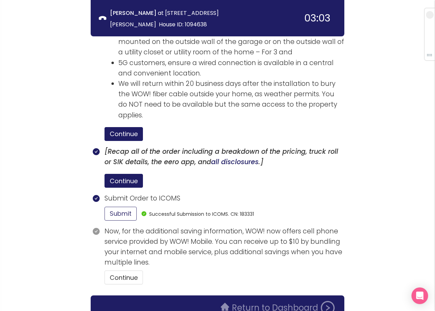
scroll to position [1194, 0]
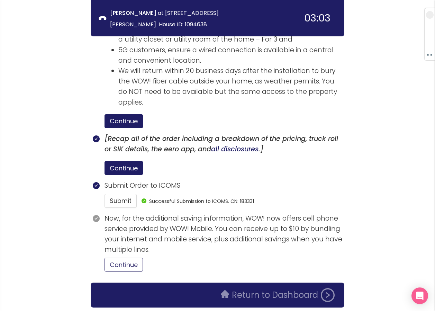
click at [123, 258] on button "Continue" at bounding box center [124, 265] width 38 height 14
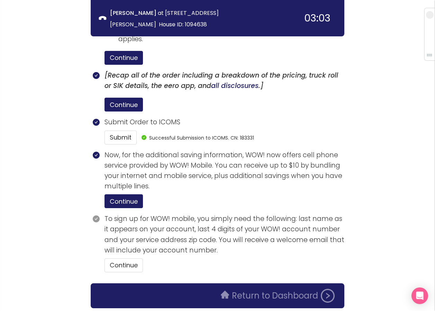
scroll to position [1258, 0]
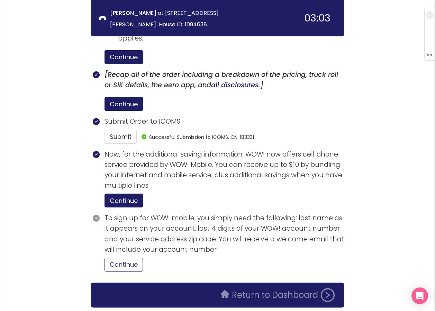
click at [130, 258] on button "Continue" at bounding box center [124, 265] width 38 height 14
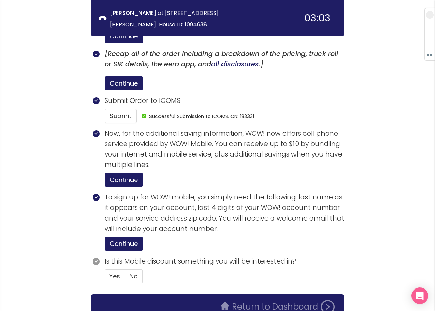
scroll to position [1291, 0]
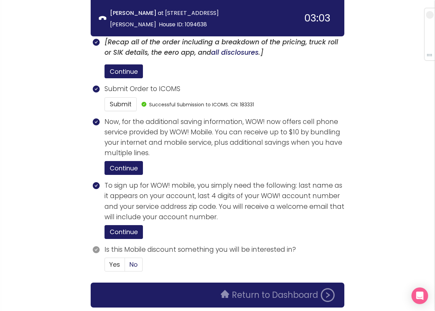
click at [137, 260] on span "No" at bounding box center [134, 264] width 8 height 9
click at [125, 267] on input "No" at bounding box center [125, 267] width 0 height 0
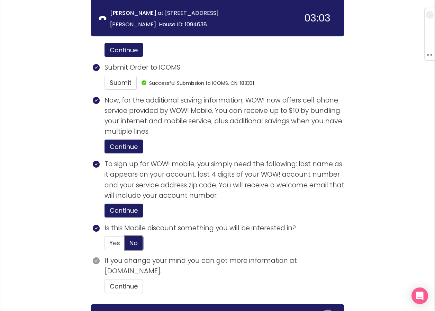
scroll to position [1334, 0]
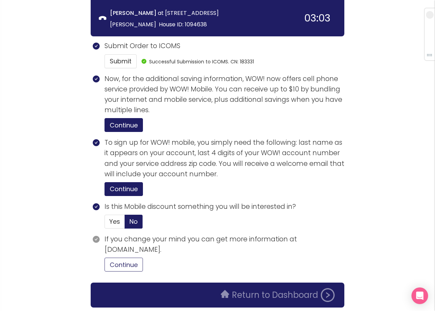
click at [125, 258] on button "Continue" at bounding box center [124, 265] width 38 height 14
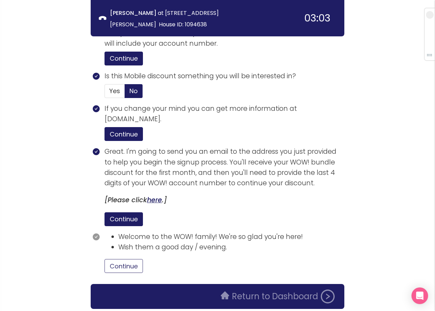
scroll to position [1466, 0]
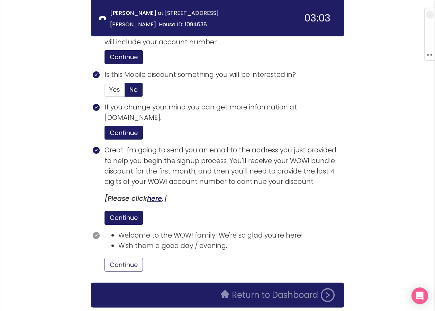
click at [138, 258] on button "Continue" at bounding box center [124, 265] width 38 height 14
click at [250, 288] on button "Return to Dashboard" at bounding box center [278, 295] width 122 height 14
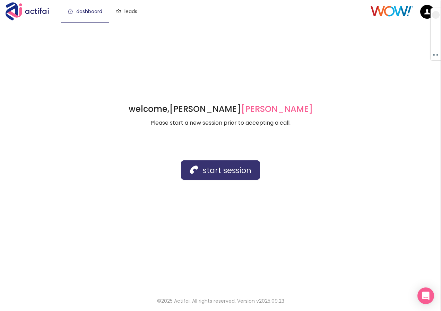
click at [201, 171] on button "start session" at bounding box center [220, 169] width 79 height 19
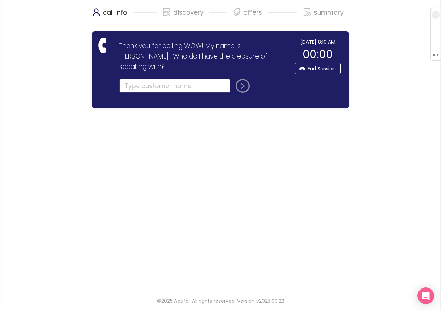
drag, startPoint x: 137, startPoint y: 75, endPoint x: 151, endPoint y: 78, distance: 14.9
click at [137, 79] on input "text" at bounding box center [174, 86] width 111 height 14
type input "[PERSON_NAME]"
click at [242, 79] on button "submit" at bounding box center [241, 86] width 17 height 14
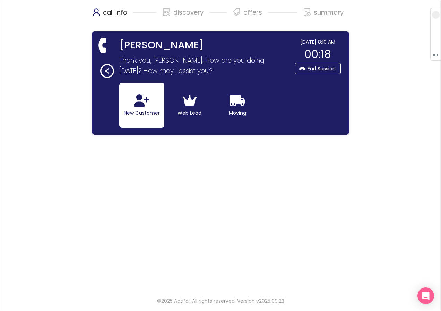
click at [138, 107] on icon "button" at bounding box center [142, 100] width 16 height 12
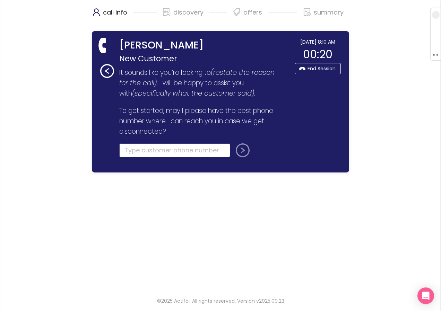
click at [144, 147] on input "tel" at bounding box center [174, 150] width 111 height 14
type input "[PHONE_NUMBER]"
click at [239, 152] on button "submit" at bounding box center [241, 150] width 17 height 14
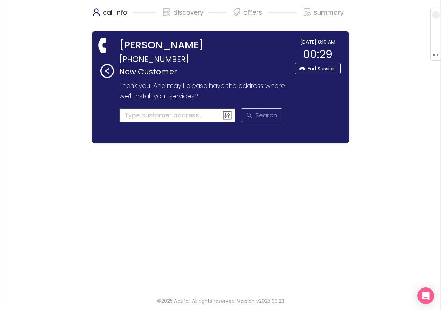
click at [142, 118] on input at bounding box center [177, 115] width 116 height 14
click at [141, 115] on input at bounding box center [177, 115] width 116 height 14
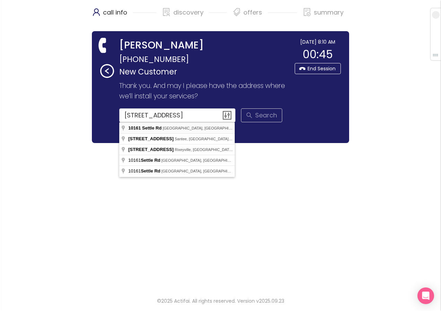
type input "[STREET_ADDRESS]"
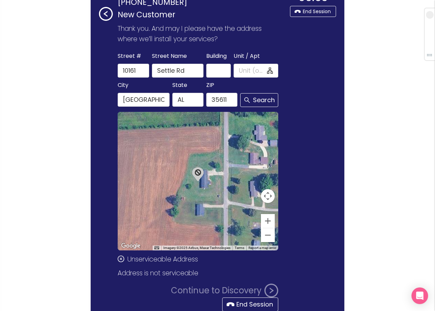
scroll to position [69, 0]
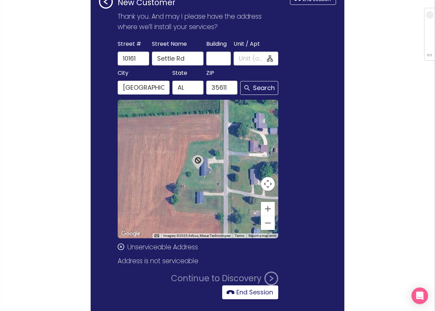
click at [254, 291] on button "End Session" at bounding box center [250, 292] width 56 height 14
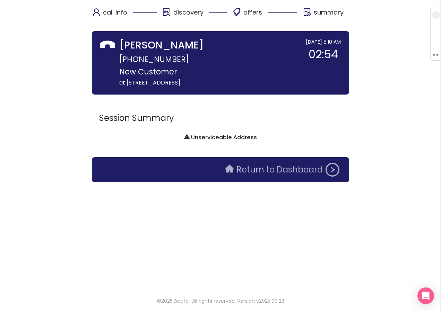
click at [274, 165] on button "Return to Dashboard" at bounding box center [282, 170] width 122 height 14
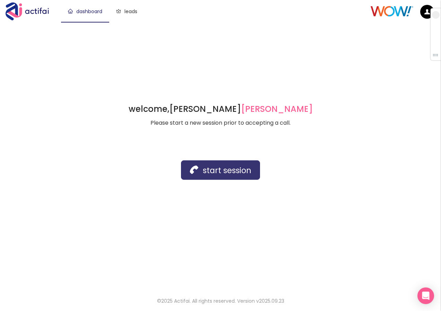
click at [200, 171] on button "start session" at bounding box center [220, 169] width 79 height 19
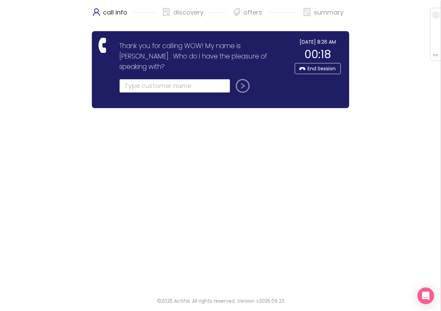
click at [139, 79] on input "text" at bounding box center [174, 86] width 111 height 14
click at [125, 79] on input "text" at bounding box center [174, 86] width 111 height 14
type input "[PERSON_NAME][GEOGRAPHIC_DATA]"
click at [240, 79] on button "submit" at bounding box center [241, 86] width 17 height 14
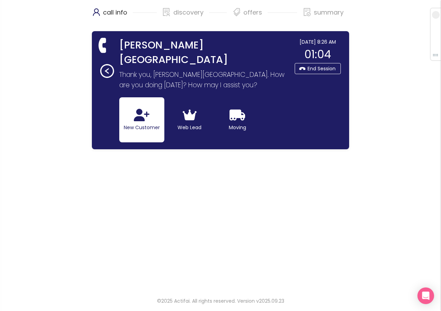
click at [132, 104] on button "New Customer" at bounding box center [141, 119] width 45 height 45
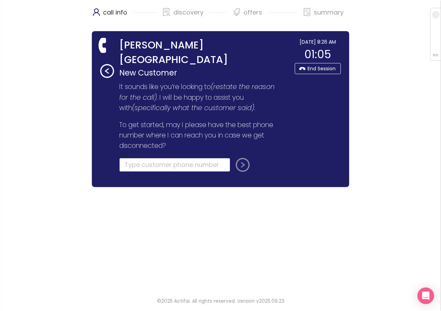
click at [132, 158] on input "tel" at bounding box center [174, 165] width 111 height 14
type input "[PHONE_NUMBER]"
click at [237, 158] on button "submit" at bounding box center [241, 165] width 17 height 14
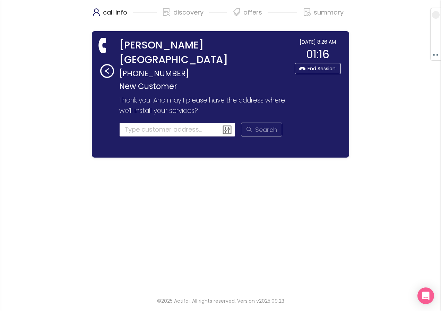
click at [150, 123] on input at bounding box center [177, 130] width 116 height 14
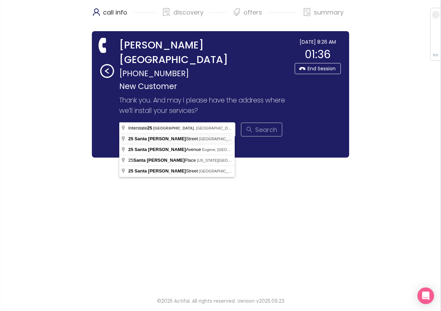
type input "[STREET_ADDRESS][PERSON_NAME]"
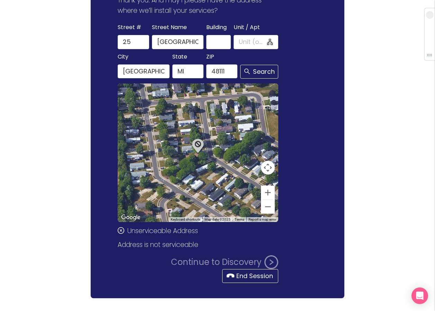
scroll to position [100, 0]
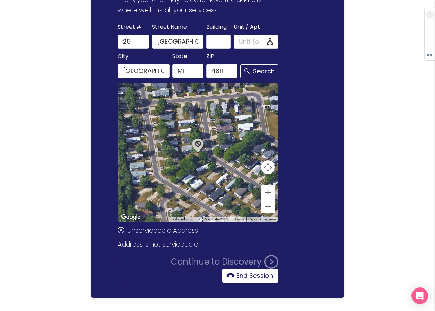
click at [227, 269] on button "End Session" at bounding box center [250, 276] width 56 height 14
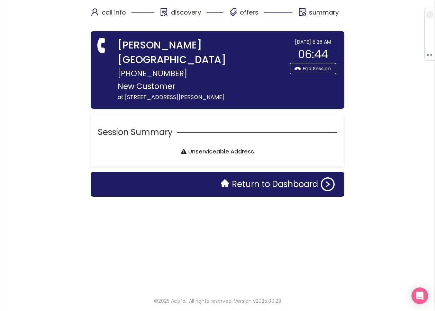
scroll to position [0, 0]
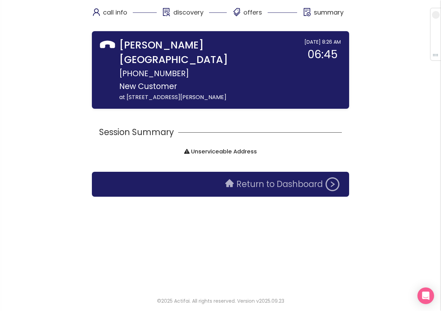
click at [260, 177] on button "Return to Dashboard" at bounding box center [282, 184] width 122 height 14
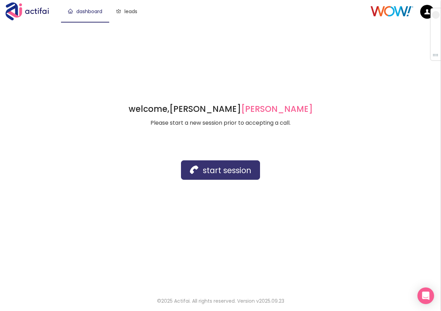
click at [197, 170] on button "start session" at bounding box center [220, 169] width 79 height 19
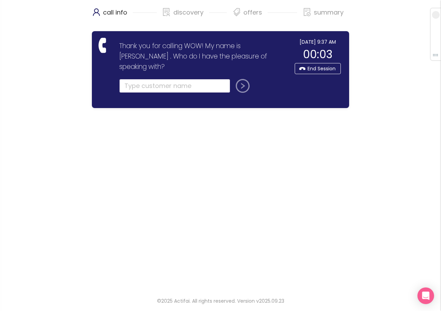
click at [165, 79] on input "text" at bounding box center [174, 86] width 111 height 14
drag, startPoint x: 124, startPoint y: 77, endPoint x: 136, endPoint y: 80, distance: 12.4
click at [124, 79] on input "text" at bounding box center [174, 86] width 111 height 14
drag, startPoint x: 125, startPoint y: 74, endPoint x: 167, endPoint y: 103, distance: 51.3
click at [125, 79] on input "text" at bounding box center [174, 86] width 111 height 14
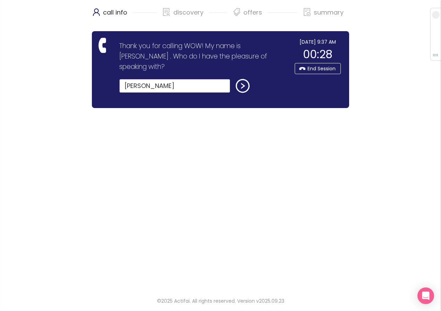
type input "[PERSON_NAME]"
click at [233, 79] on button "submit" at bounding box center [241, 86] width 17 height 14
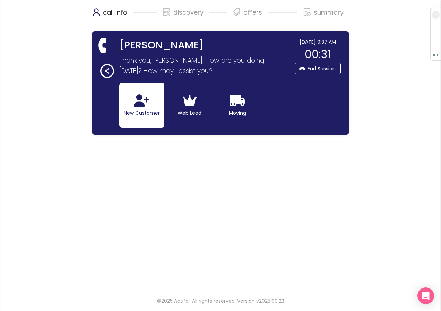
click at [137, 92] on button "New Customer" at bounding box center [141, 105] width 45 height 45
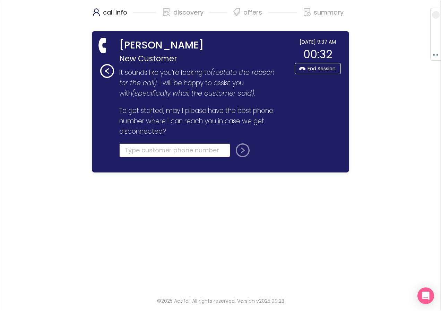
click at [131, 148] on input "tel" at bounding box center [174, 150] width 111 height 14
paste input "[PHONE_NUMBER]"
type input "[PHONE_NUMBER]"
click at [241, 152] on button "submit" at bounding box center [241, 150] width 17 height 14
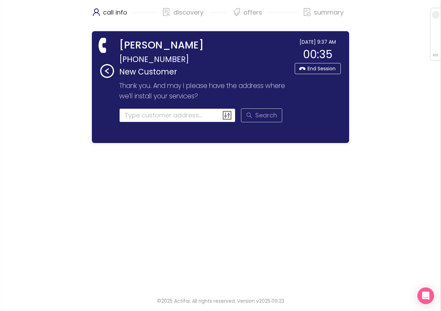
click at [134, 117] on input at bounding box center [177, 115] width 116 height 14
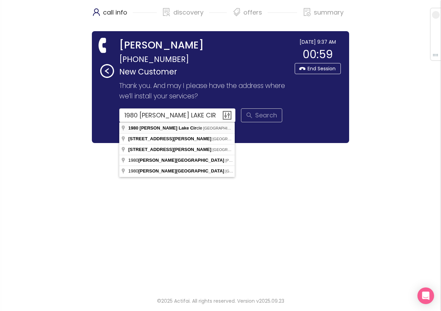
type input "[STREET_ADDRESS][PERSON_NAME]"
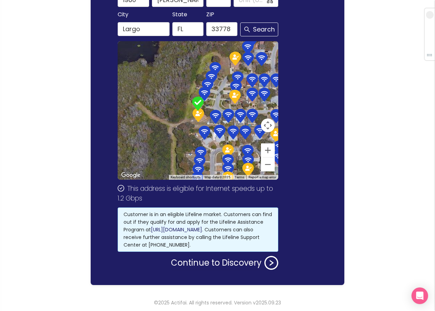
scroll to position [130, 0]
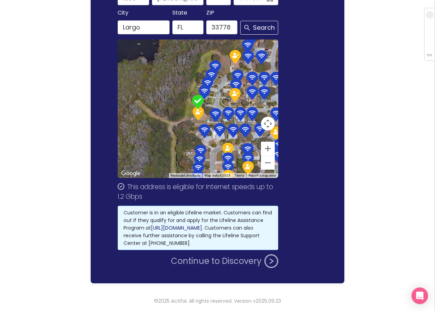
click at [192, 261] on button "Continue to Discovery" at bounding box center [224, 261] width 107 height 14
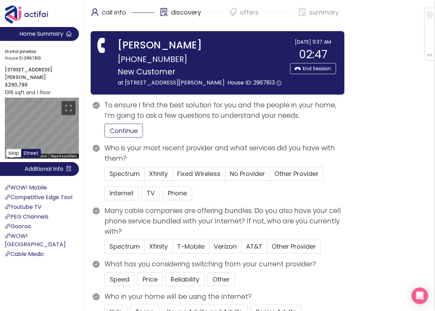
click at [119, 130] on button "Continue" at bounding box center [124, 131] width 38 height 14
click at [133, 175] on span "Spectrum" at bounding box center [124, 173] width 30 height 9
click at [105, 176] on input "Spectrum" at bounding box center [105, 176] width 0 height 0
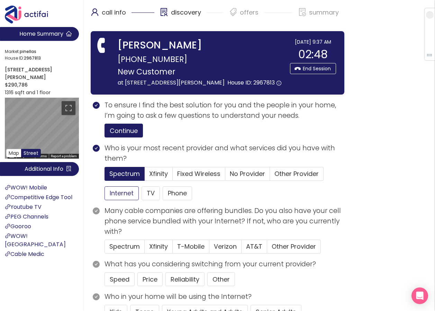
click at [131, 193] on button "Internet" at bounding box center [122, 193] width 34 height 14
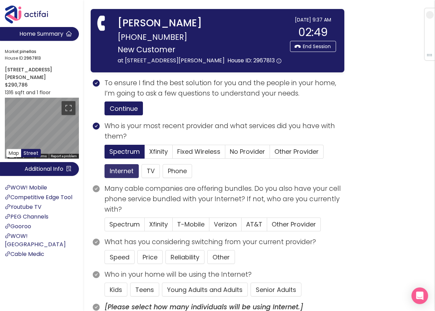
scroll to position [35, 0]
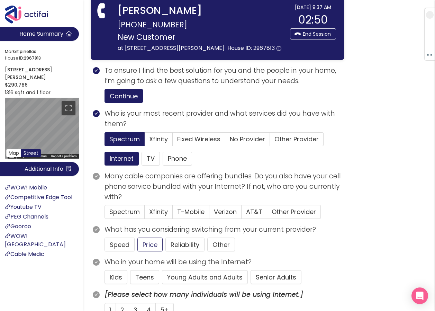
click at [151, 245] on button "Price" at bounding box center [150, 245] width 25 height 14
click at [201, 275] on button "Young Adults and Adults" at bounding box center [205, 277] width 86 height 14
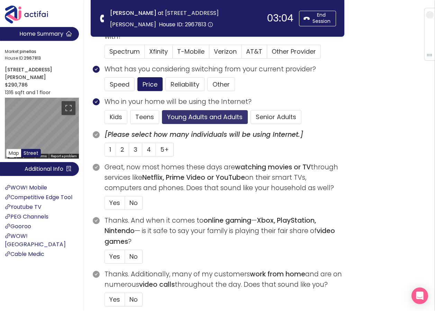
scroll to position [139, 0]
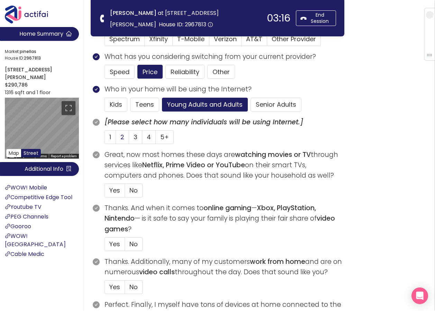
click at [122, 135] on span "2" at bounding box center [123, 137] width 4 height 9
click at [116, 139] on input "2" at bounding box center [116, 139] width 0 height 0
click at [126, 190] on label "No" at bounding box center [134, 191] width 18 height 14
click at [125, 193] on input "No" at bounding box center [125, 193] width 0 height 0
click at [137, 245] on span "No" at bounding box center [134, 244] width 8 height 9
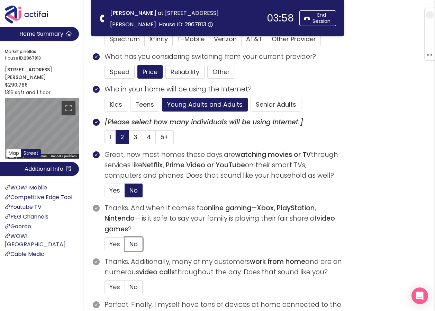
click at [125, 246] on input "No" at bounding box center [125, 246] width 0 height 0
click at [133, 282] on label "No" at bounding box center [134, 287] width 18 height 14
click at [125, 289] on input "No" at bounding box center [125, 289] width 0 height 0
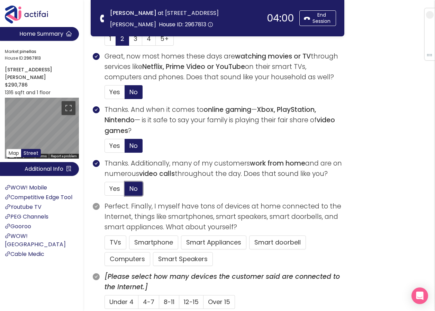
scroll to position [277, 0]
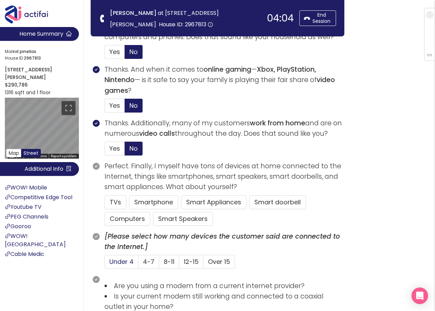
click at [127, 260] on span "Under 4" at bounding box center [121, 261] width 24 height 9
click at [105, 264] on input "Under 4" at bounding box center [105, 264] width 0 height 0
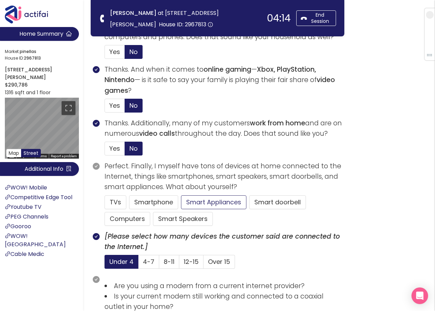
drag, startPoint x: 198, startPoint y: 199, endPoint x: 192, endPoint y: 204, distance: 7.9
click at [192, 204] on button "Smart Appliances" at bounding box center [213, 202] width 65 height 14
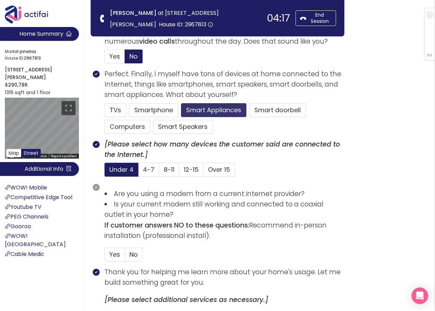
scroll to position [381, 0]
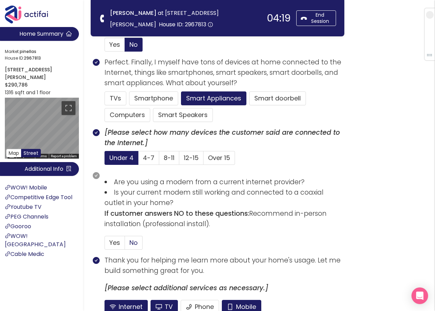
click at [134, 241] on span "No" at bounding box center [134, 242] width 8 height 9
click at [125, 245] on input "No" at bounding box center [125, 245] width 0 height 0
click at [232, 304] on button "Mobile" at bounding box center [241, 307] width 39 height 14
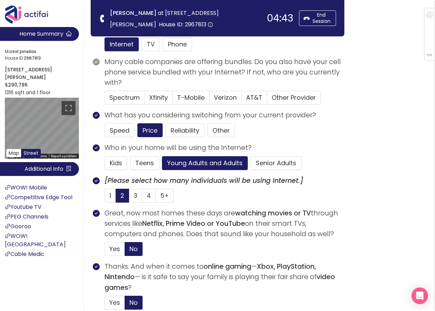
scroll to position [69, 0]
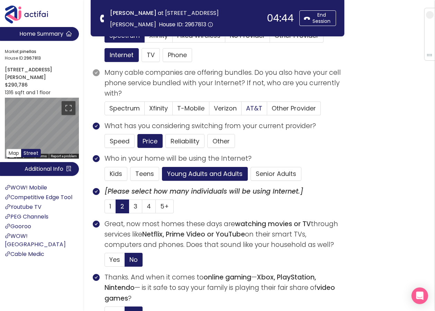
click at [258, 105] on span "AT&T" at bounding box center [254, 108] width 16 height 9
click at [242, 110] on input "AT&T" at bounding box center [242, 110] width 0 height 0
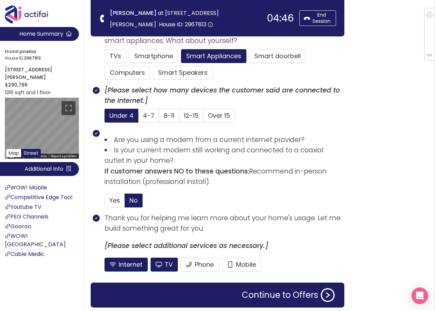
scroll to position [447, 0]
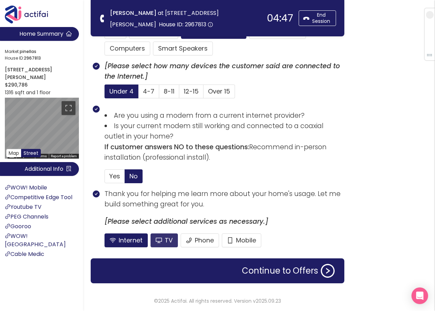
click at [166, 241] on button "TV" at bounding box center [164, 240] width 27 height 14
click at [242, 269] on button "Continue to Offers" at bounding box center [288, 271] width 101 height 14
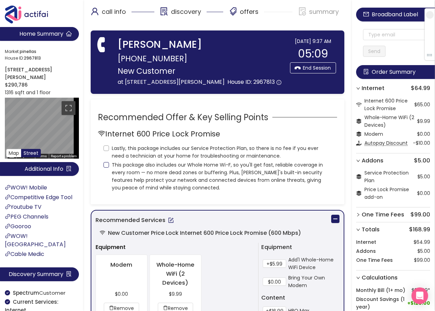
scroll to position [0, 0]
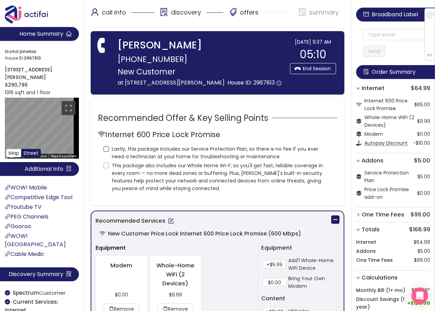
click at [108, 151] on input "Lastly, this package includes our Service Protection Plan, so there is no fee i…" at bounding box center [107, 149] width 6 height 6
checkbox input "true"
click at [109, 165] on span "This package also includes our Whole Home Wi-F, so you'll get fast, reliable co…" at bounding box center [220, 177] width 223 height 30
click at [109, 165] on input "This package also includes our Whole Home Wi-F, so you'll get fast, reliable co…" at bounding box center [107, 166] width 6 height 6
checkbox input "true"
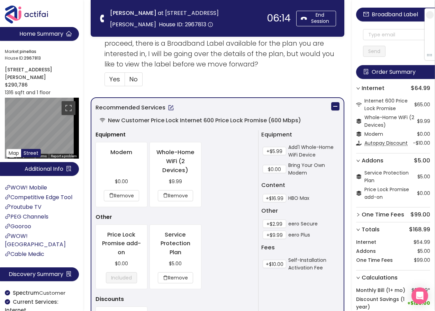
scroll to position [242, 0]
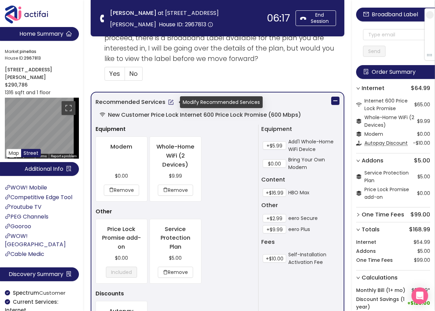
click at [171, 103] on button "button" at bounding box center [171, 102] width 11 height 11
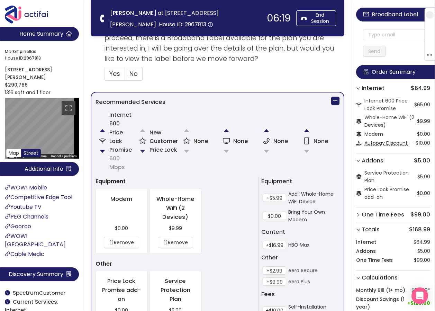
click at [144, 147] on button "button" at bounding box center [143, 151] width 14 height 14
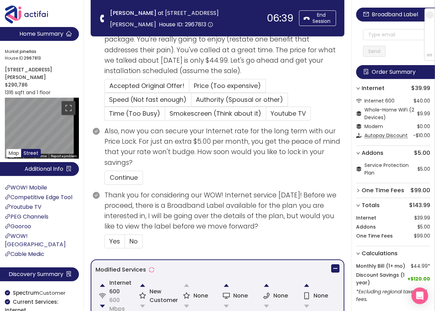
scroll to position [113, 0]
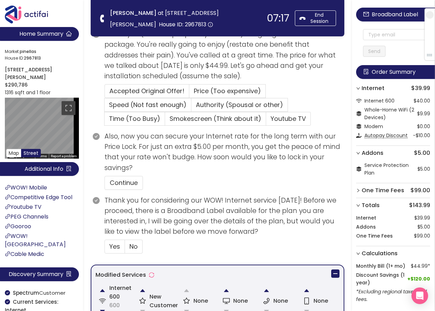
click at [176, 259] on section "Thank you for considering our WOW! Internet service [DATE]! Before we proceed, …" at bounding box center [225, 227] width 240 height 64
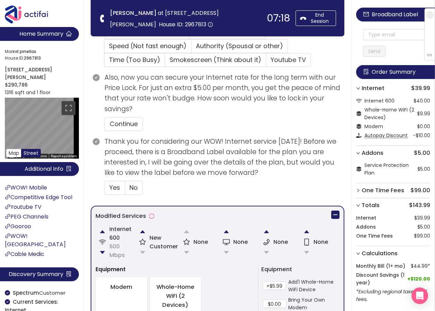
scroll to position [182, 0]
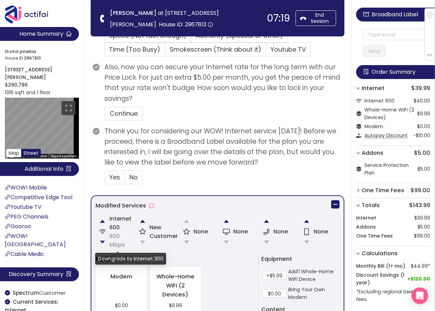
click at [101, 241] on button "button" at bounding box center [103, 242] width 14 height 14
click at [143, 221] on button "button" at bounding box center [143, 221] width 14 height 14
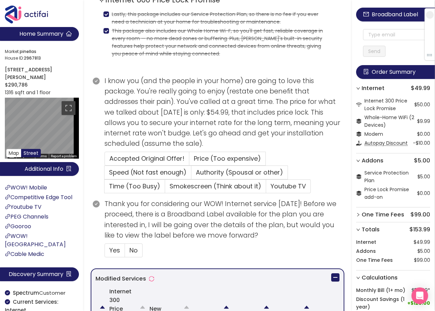
scroll to position [139, 0]
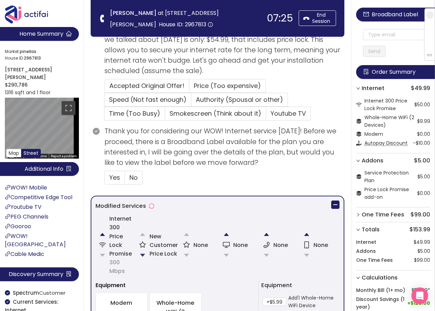
click at [142, 256] on button "button" at bounding box center [143, 255] width 14 height 14
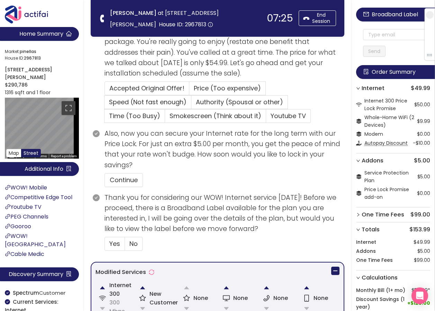
scroll to position [0, 0]
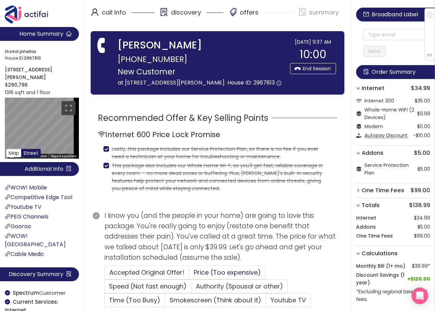
click at [195, 273] on span "Price (Too expensive)" at bounding box center [227, 272] width 67 height 9
click at [189, 275] on input "Price (Too expensive)" at bounding box center [189, 275] width 0 height 0
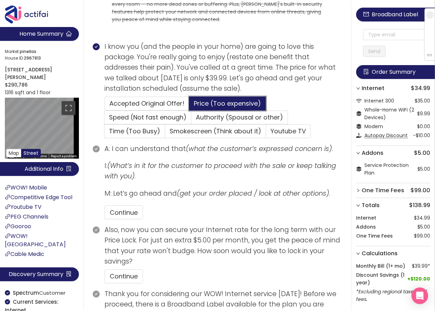
scroll to position [173, 0]
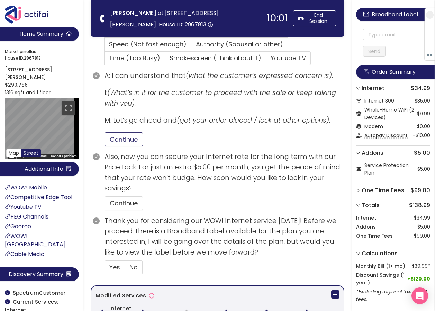
click at [132, 141] on button "Continue" at bounding box center [124, 139] width 38 height 14
click at [123, 204] on button "Continue" at bounding box center [124, 203] width 38 height 14
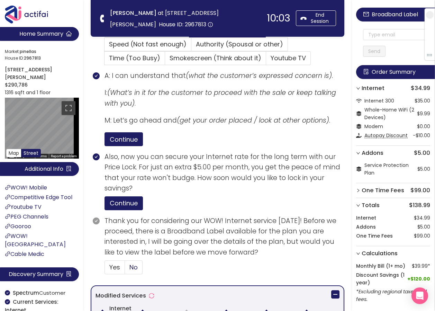
click at [132, 270] on span "No" at bounding box center [134, 267] width 8 height 9
click at [125, 269] on input "No" at bounding box center [125, 269] width 0 height 0
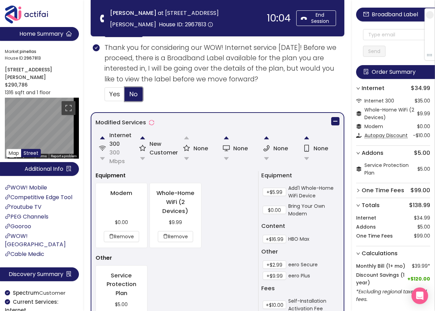
scroll to position [575, 0]
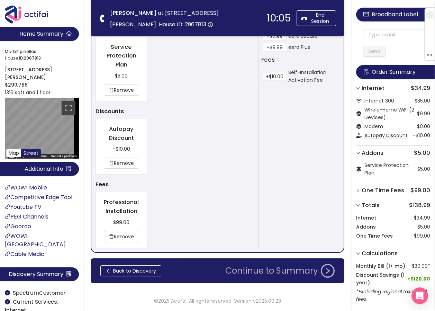
click at [262, 277] on button "Continue to Summary" at bounding box center [280, 271] width 118 height 14
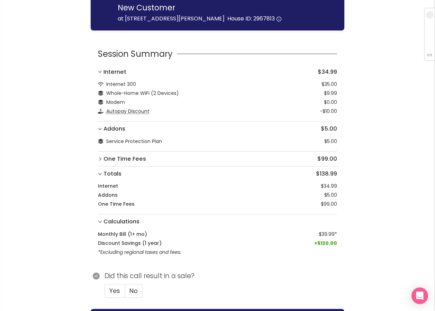
scroll to position [46, 0]
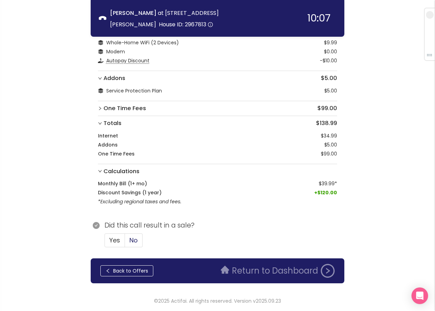
click at [134, 241] on span "No" at bounding box center [134, 240] width 8 height 9
click at [125, 242] on input "No" at bounding box center [125, 242] width 0 height 0
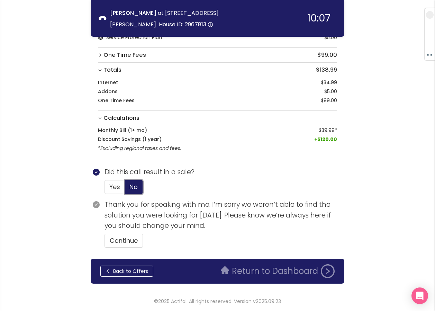
scroll to position [99, 0]
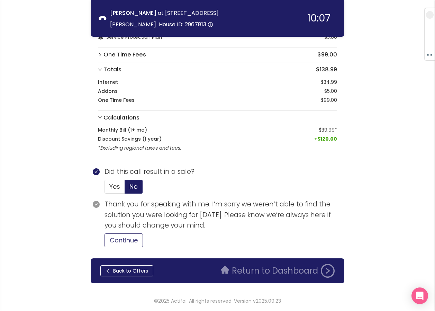
click at [118, 243] on button "Continue" at bounding box center [124, 240] width 38 height 14
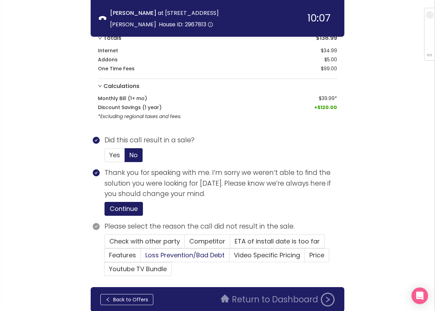
scroll to position [160, 0]
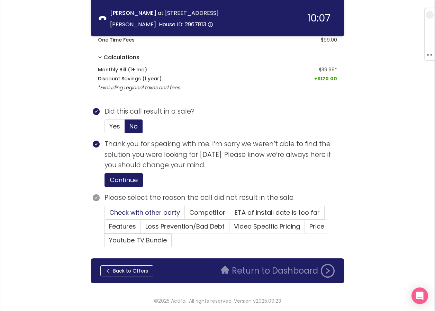
click at [154, 211] on span "Check with other party" at bounding box center [144, 212] width 71 height 9
click at [105, 215] on input "Check with other party" at bounding box center [105, 215] width 0 height 0
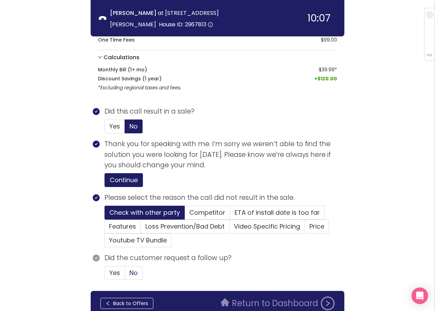
click at [135, 275] on span "No" at bounding box center [134, 272] width 8 height 9
click at [125, 275] on input "No" at bounding box center [125, 275] width 0 height 0
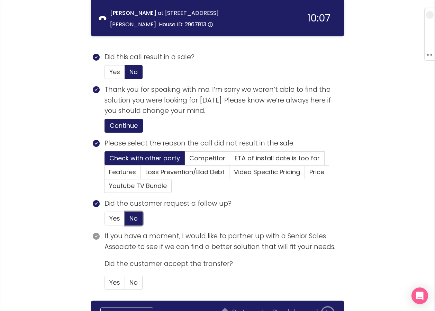
scroll to position [256, 0]
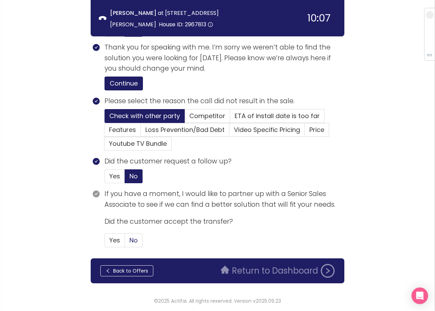
click at [136, 242] on span "No" at bounding box center [134, 240] width 8 height 9
click at [125, 242] on input "No" at bounding box center [125, 242] width 0 height 0
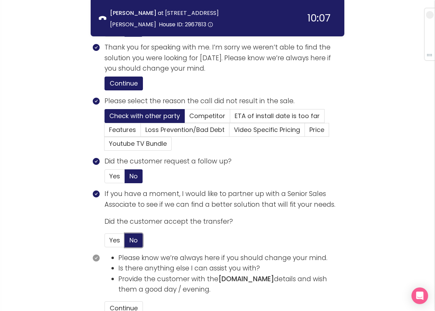
scroll to position [324, 0]
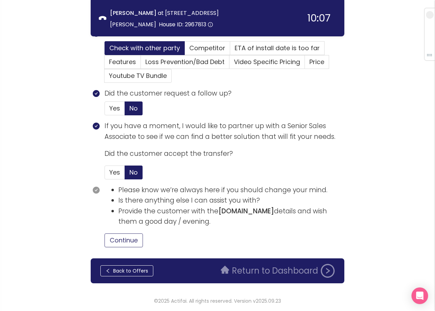
click at [131, 240] on button "Continue" at bounding box center [124, 240] width 38 height 14
click at [241, 269] on button "Return to Dashboard" at bounding box center [278, 271] width 122 height 14
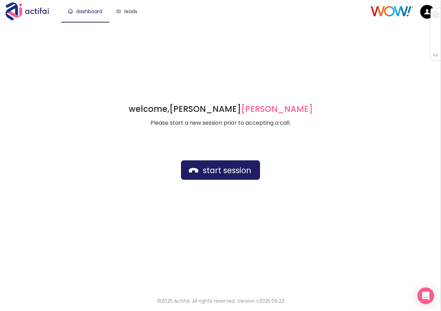
click at [157, 37] on div "welcome, [PERSON_NAME] german Please start a new session prior to accepting a c…" at bounding box center [220, 155] width 441 height 267
click at [194, 173] on button "start session" at bounding box center [220, 169] width 79 height 19
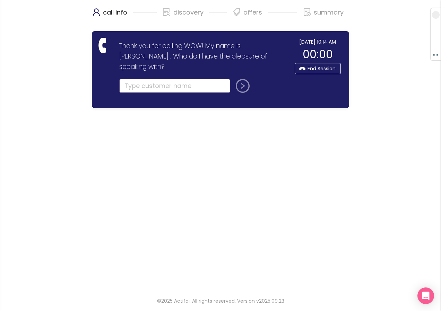
click at [140, 79] on input "text" at bounding box center [174, 86] width 111 height 14
click at [196, 79] on input "text" at bounding box center [174, 86] width 111 height 14
click at [143, 79] on input "text" at bounding box center [174, 86] width 111 height 14
click at [158, 79] on input "text" at bounding box center [174, 86] width 111 height 14
type input "[PERSON_NAME]"
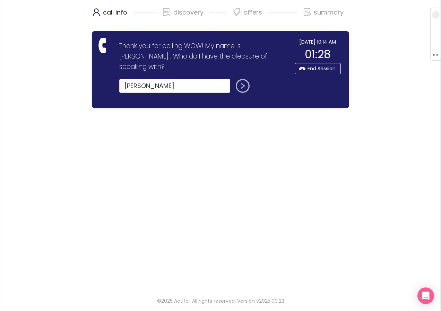
click at [240, 79] on button "submit" at bounding box center [241, 86] width 17 height 14
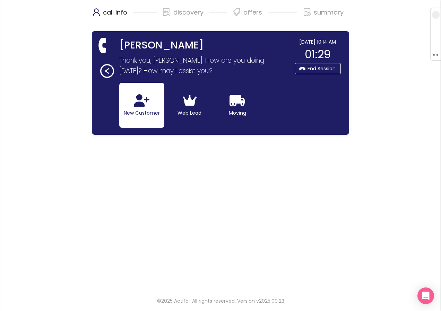
click at [143, 106] on icon "button" at bounding box center [142, 100] width 16 height 12
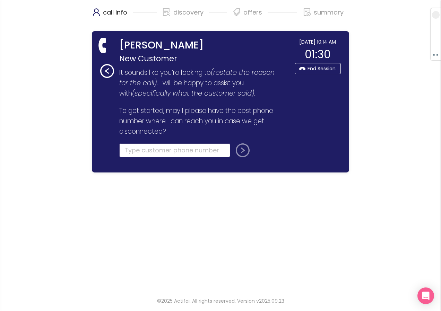
click at [130, 151] on input "tel" at bounding box center [174, 150] width 111 height 14
type input "[PHONE_NUMBER]"
click at [237, 146] on button "submit" at bounding box center [241, 150] width 17 height 14
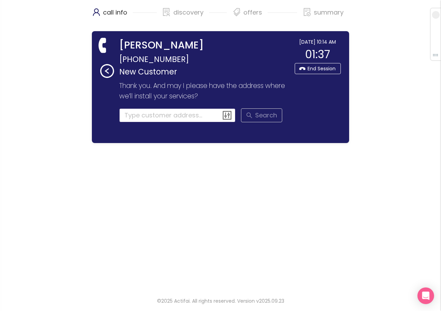
click at [130, 114] on input at bounding box center [177, 115] width 116 height 14
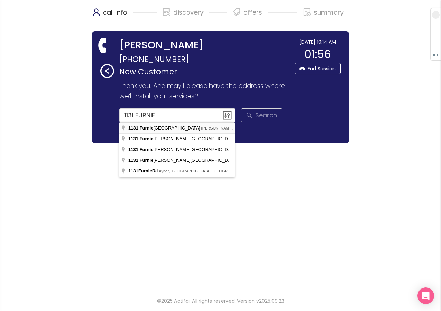
type input "[STREET_ADDRESS][PERSON_NAME]"
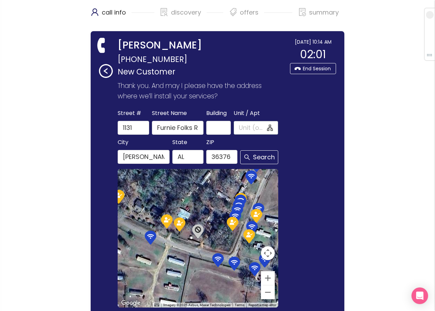
click at [242, 126] on input "Unit / Apt" at bounding box center [252, 128] width 27 height 10
type input "A"
drag, startPoint x: 249, startPoint y: 126, endPoint x: 223, endPoint y: 126, distance: 25.6
click at [223, 126] on div "[GEOGRAPHIC_DATA] Name Furnie Folks Rd Building Unit / Apt A A" at bounding box center [197, 121] width 163 height 26
type input "3"
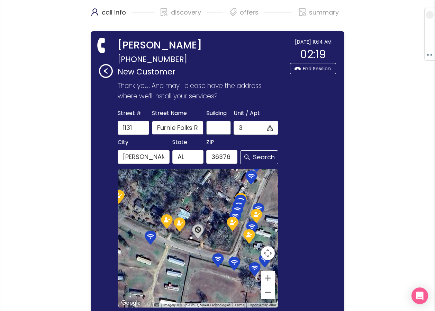
scroll to position [0, 4]
drag, startPoint x: 192, startPoint y: 129, endPoint x: 224, endPoint y: 128, distance: 32.9
click at [224, 128] on div "[GEOGRAPHIC_DATA] Name [GEOGRAPHIC_DATA] Unit / Apt 3" at bounding box center [197, 121] width 163 height 26
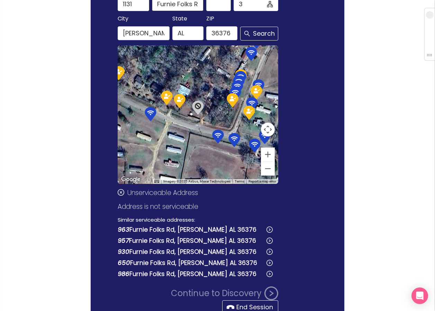
scroll to position [66, 0]
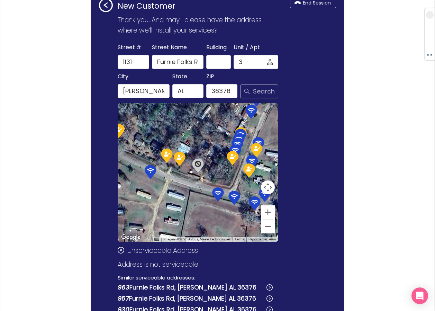
click at [253, 94] on button "Search" at bounding box center [259, 92] width 38 height 14
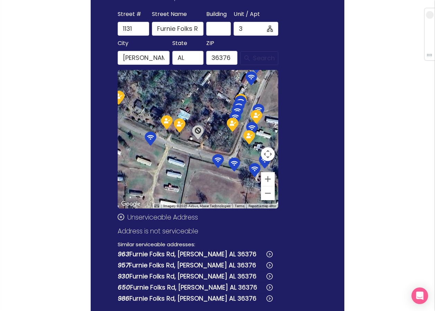
scroll to position [170, 0]
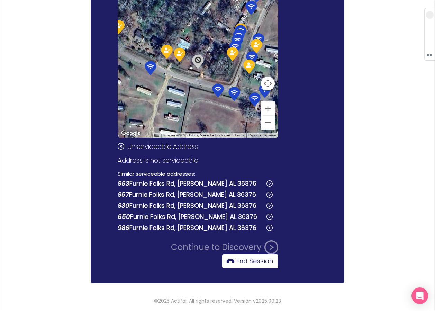
click at [248, 264] on button "End Session" at bounding box center [250, 261] width 56 height 14
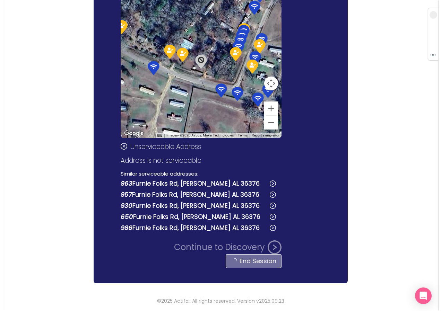
scroll to position [0, 0]
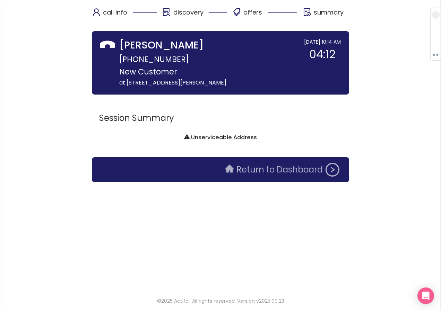
click at [260, 166] on button "Return to Dashboard" at bounding box center [282, 170] width 122 height 14
